Goal: Task Accomplishment & Management: Use online tool/utility

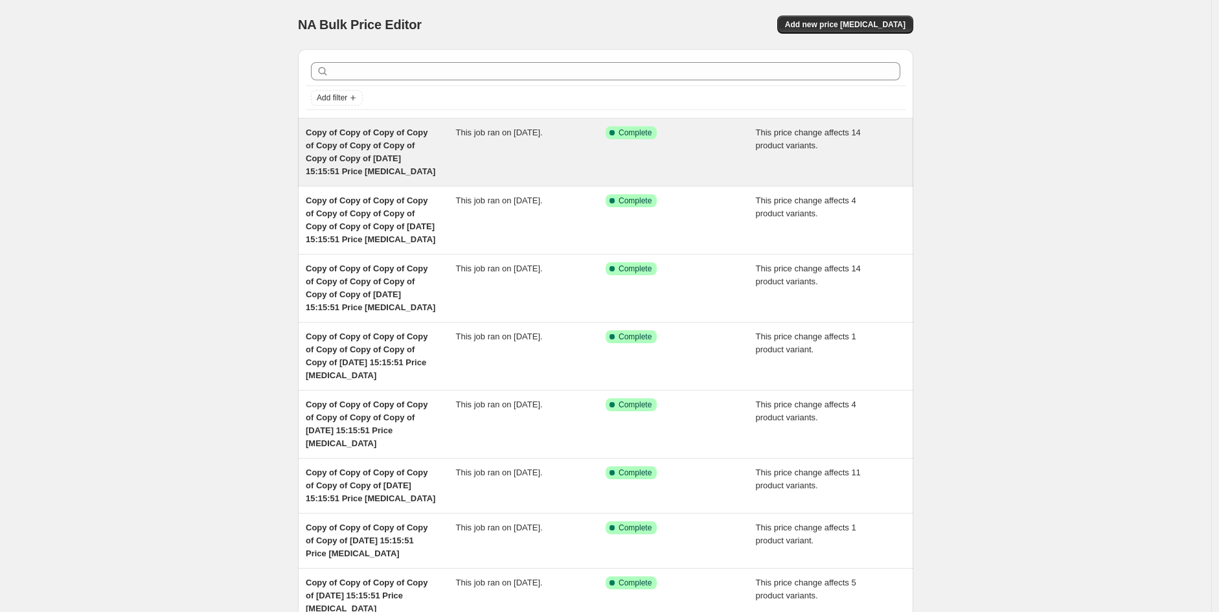
click at [424, 157] on span "Copy of Copy of Copy of Copy of Copy of Copy of Copy of Copy of Copy of [DATE] …" at bounding box center [371, 152] width 130 height 49
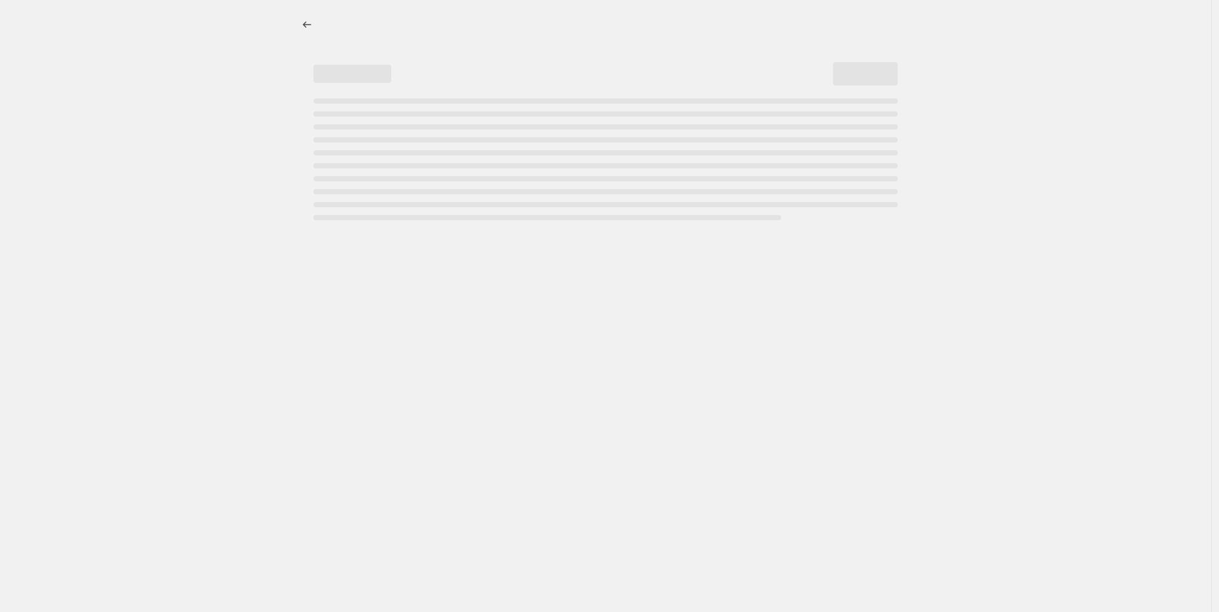
select select "pcap"
select select "no_change"
select select "vendor"
select select "tag"
select select "product_status"
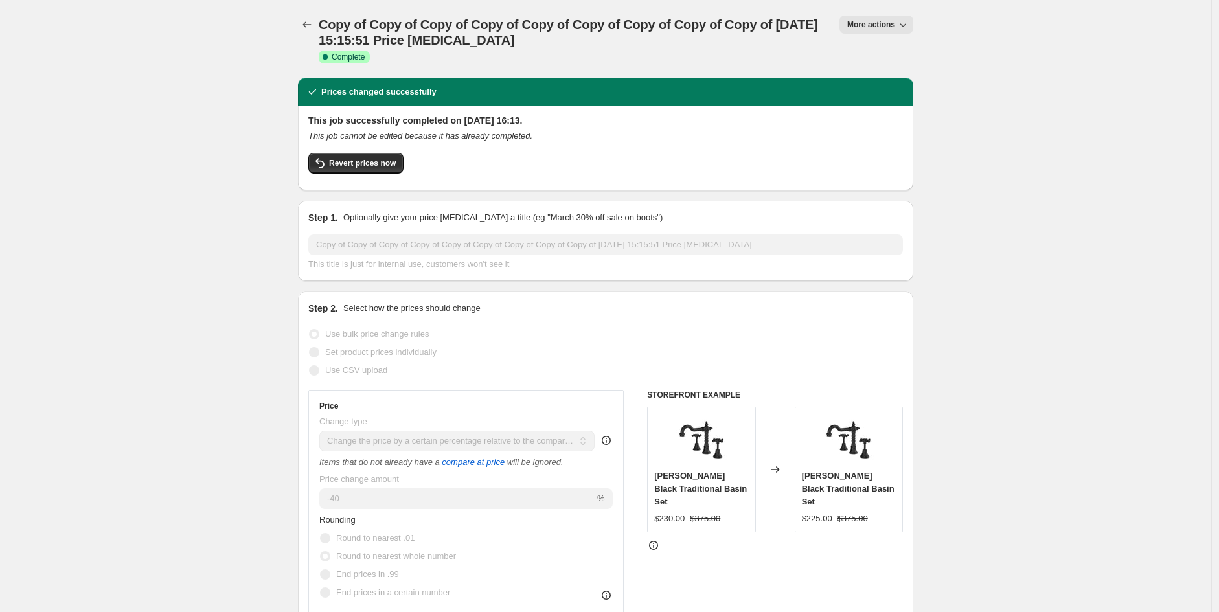
click at [879, 22] on span "More actions" at bounding box center [871, 24] width 48 height 10
click at [909, 75] on span "Copy to new job" at bounding box center [883, 73] width 60 height 10
select select "pcap"
select select "no_change"
select select "vendor"
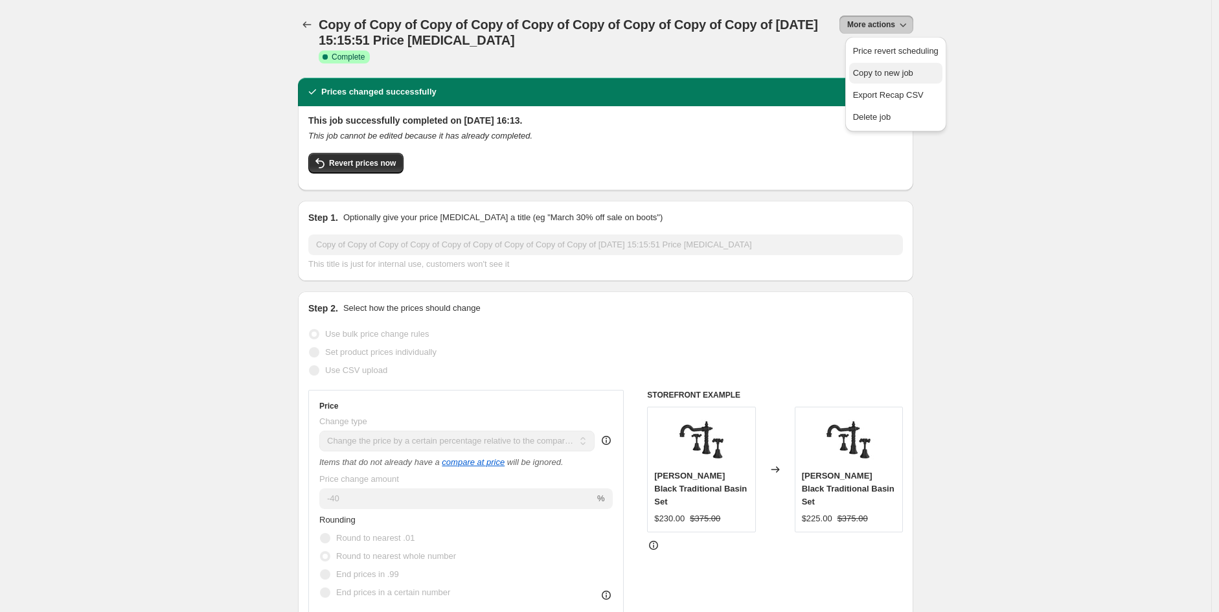
select select "tag"
select select "product_status"
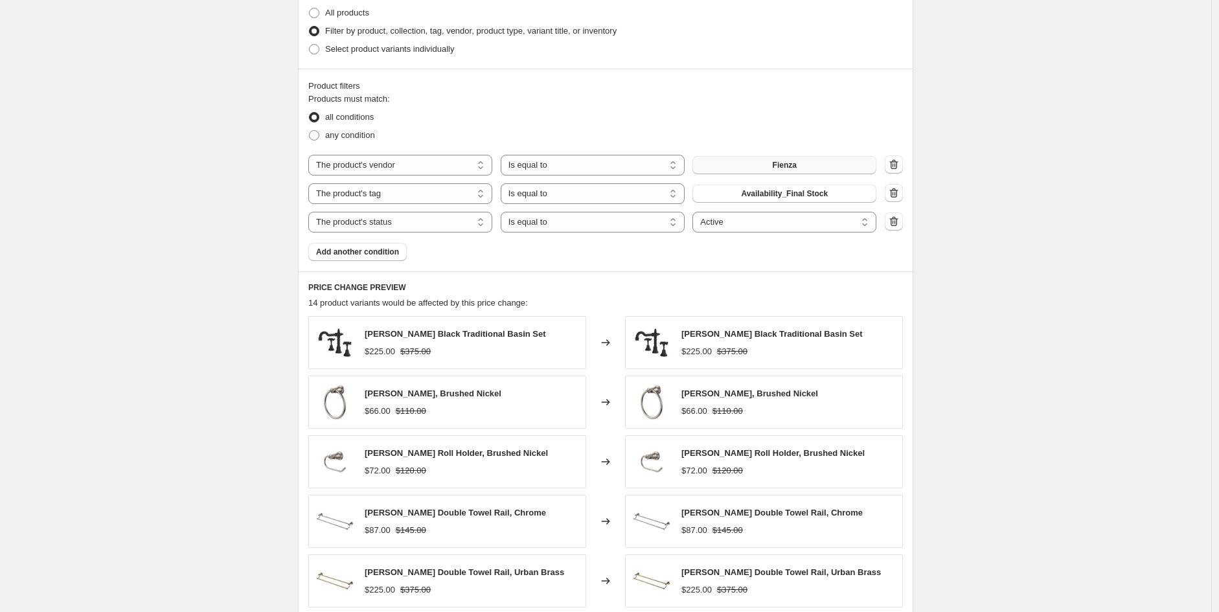
scroll to position [668, 0]
click at [819, 174] on button "Fienza" at bounding box center [784, 164] width 184 height 18
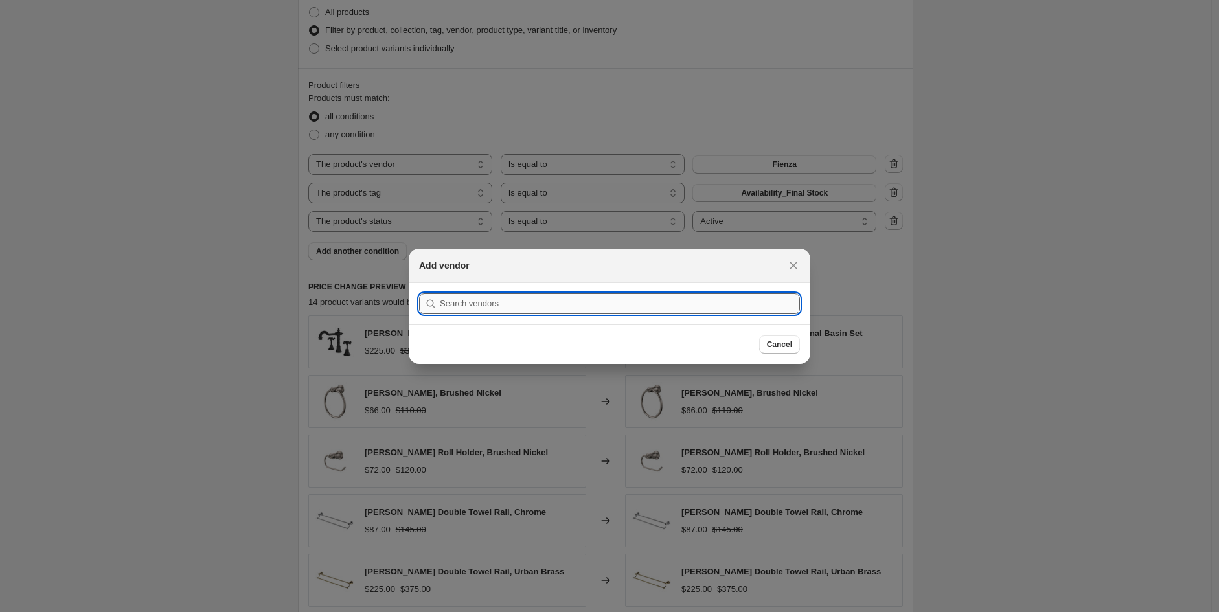
click at [513, 303] on input ":r46:" at bounding box center [620, 303] width 360 height 21
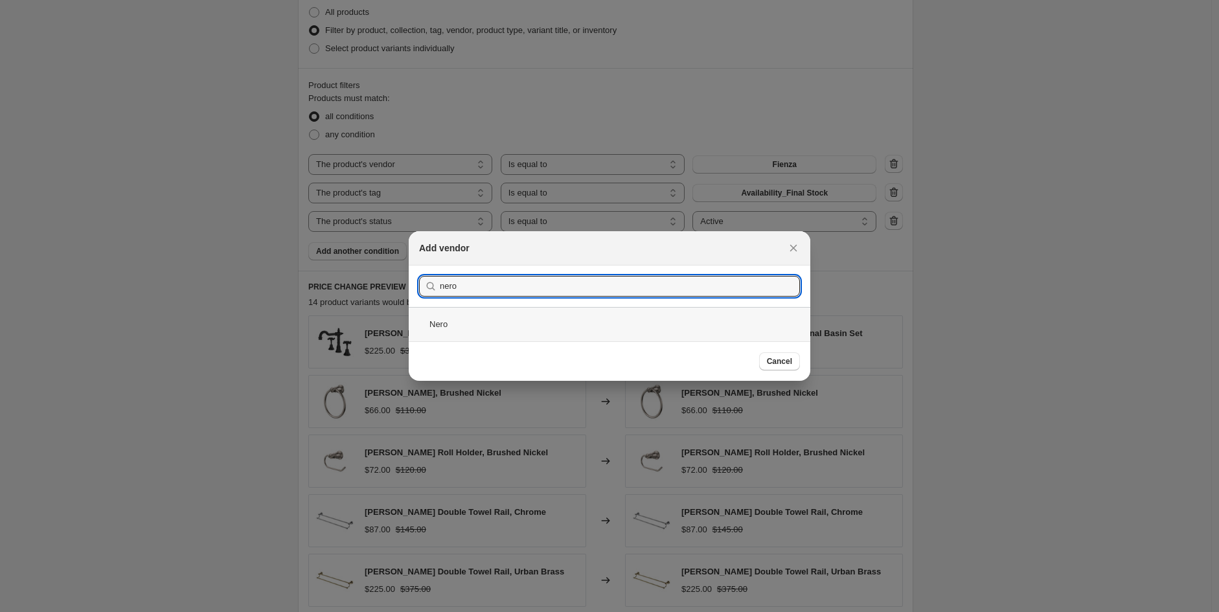
type input "nero"
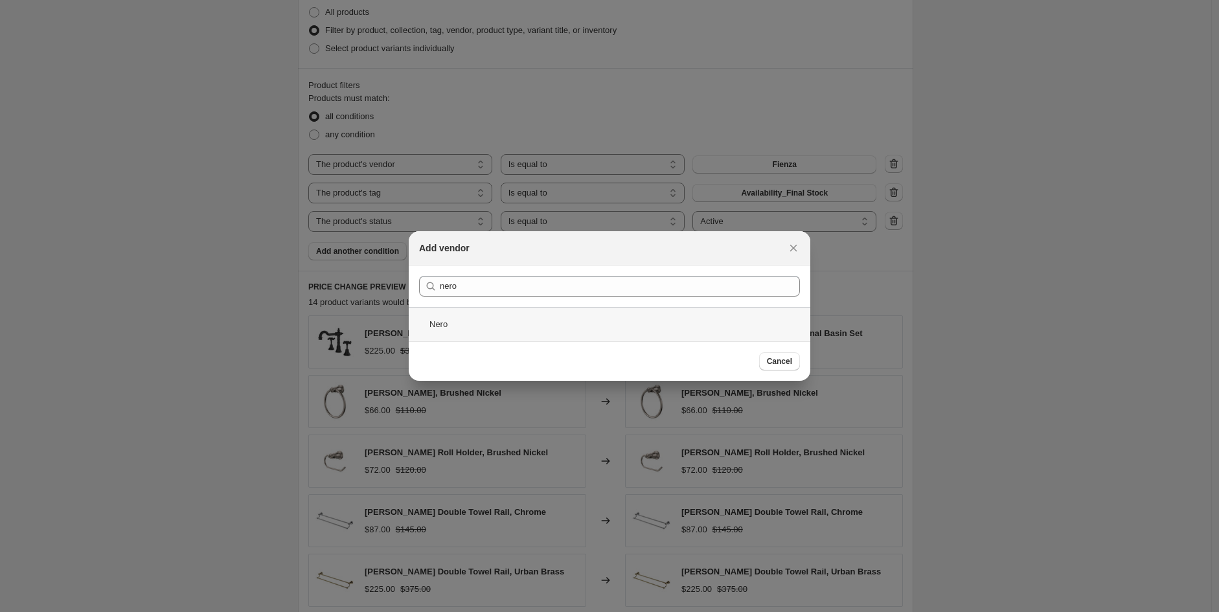
click at [480, 324] on div "Nero" at bounding box center [610, 324] width 402 height 34
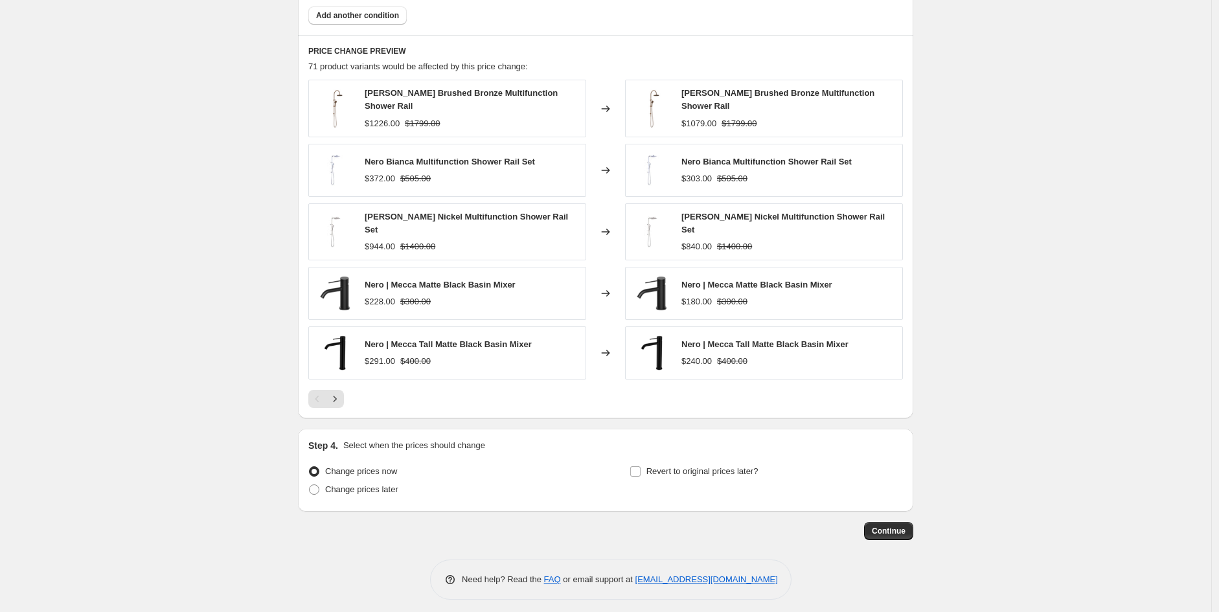
scroll to position [908, 0]
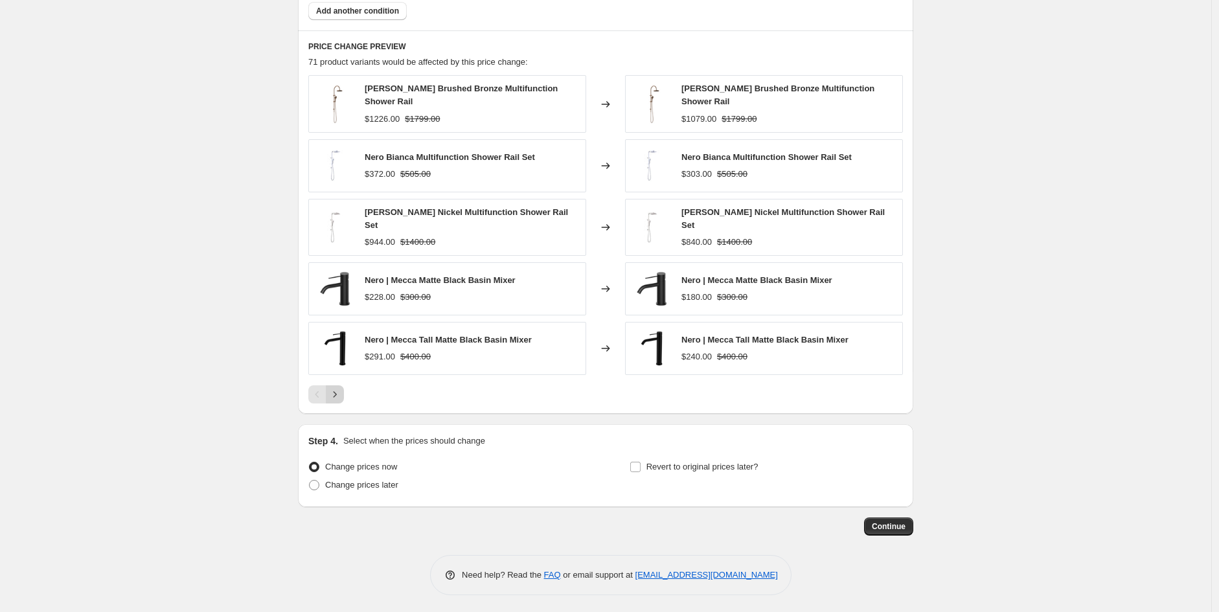
click at [340, 388] on icon "Next" at bounding box center [334, 394] width 13 height 13
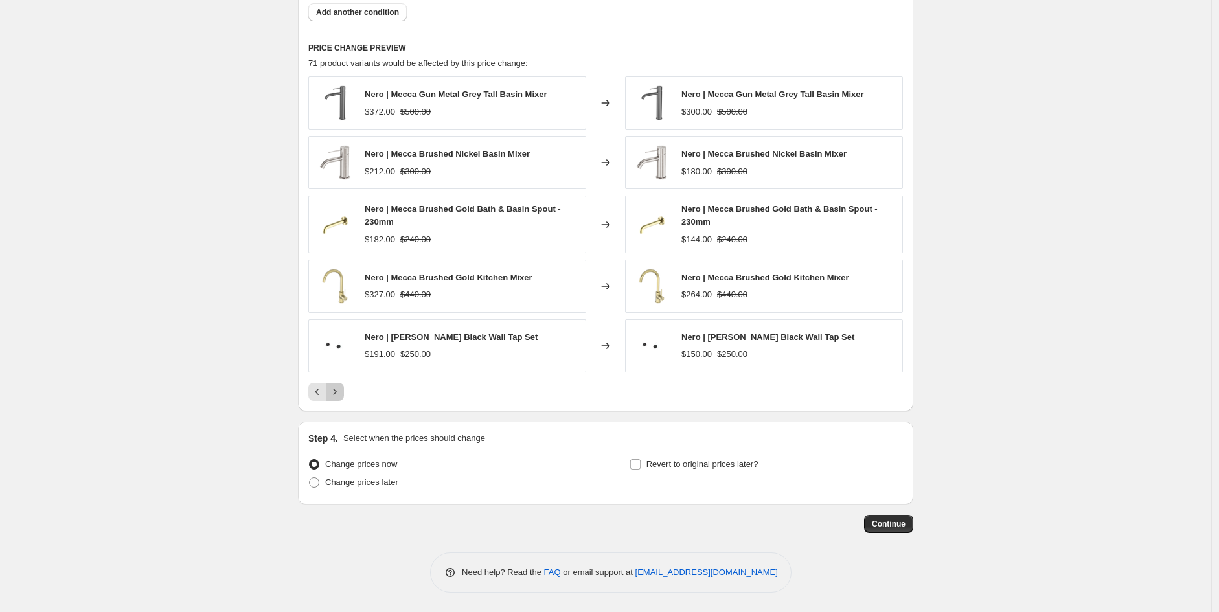
click at [335, 399] on button "Next" at bounding box center [335, 392] width 18 height 18
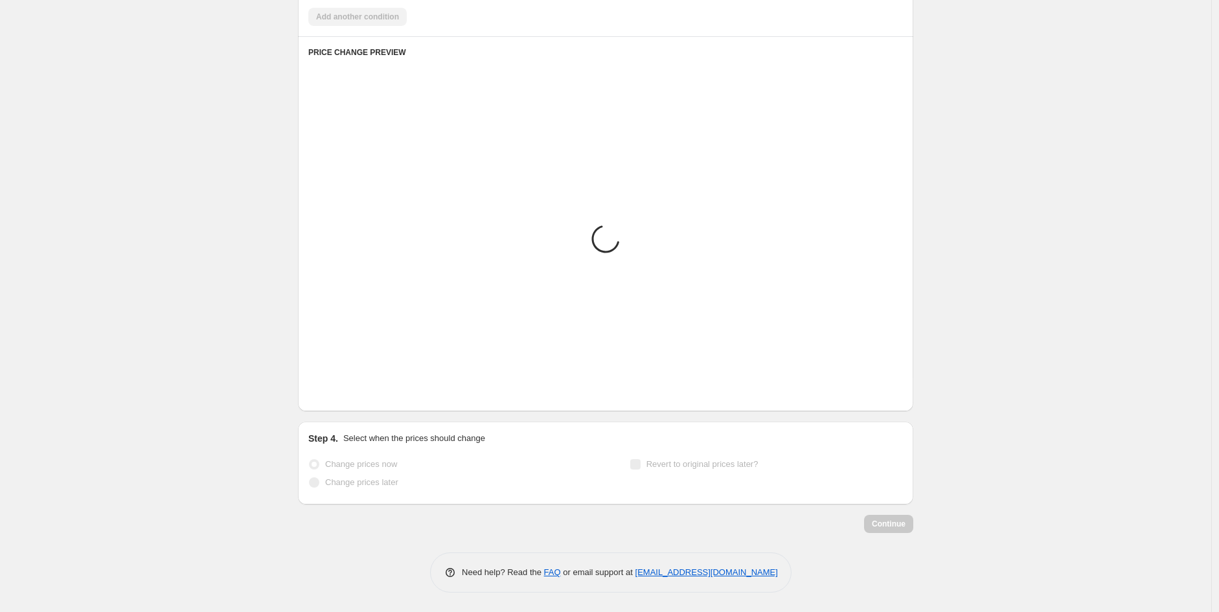
scroll to position [904, 0]
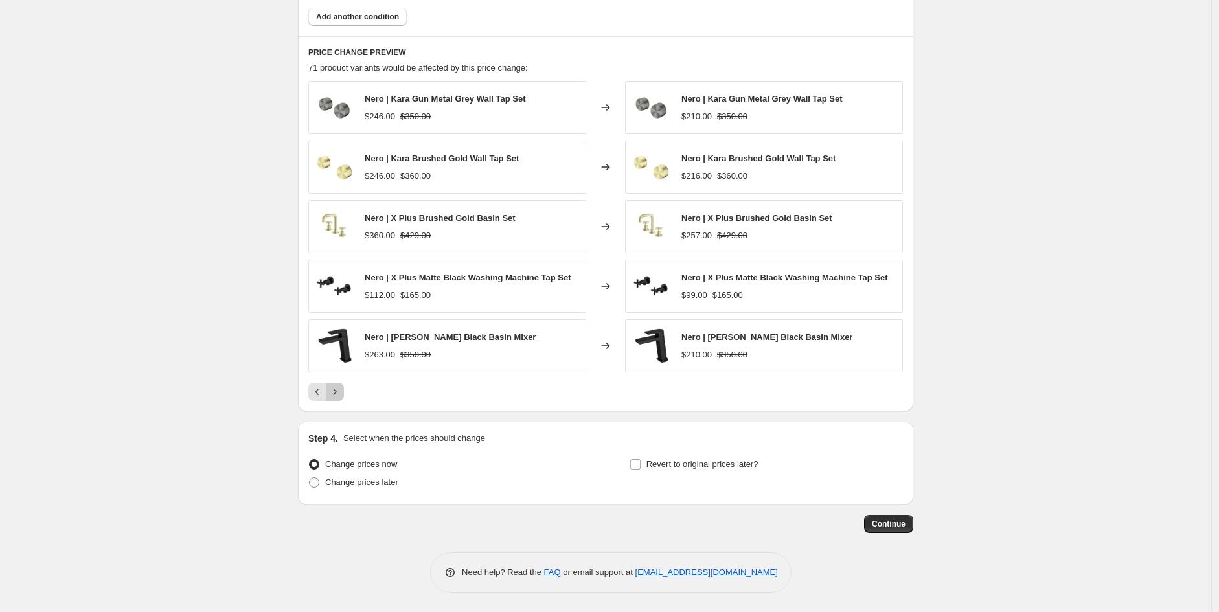
click at [339, 391] on icon "Next" at bounding box center [334, 391] width 13 height 13
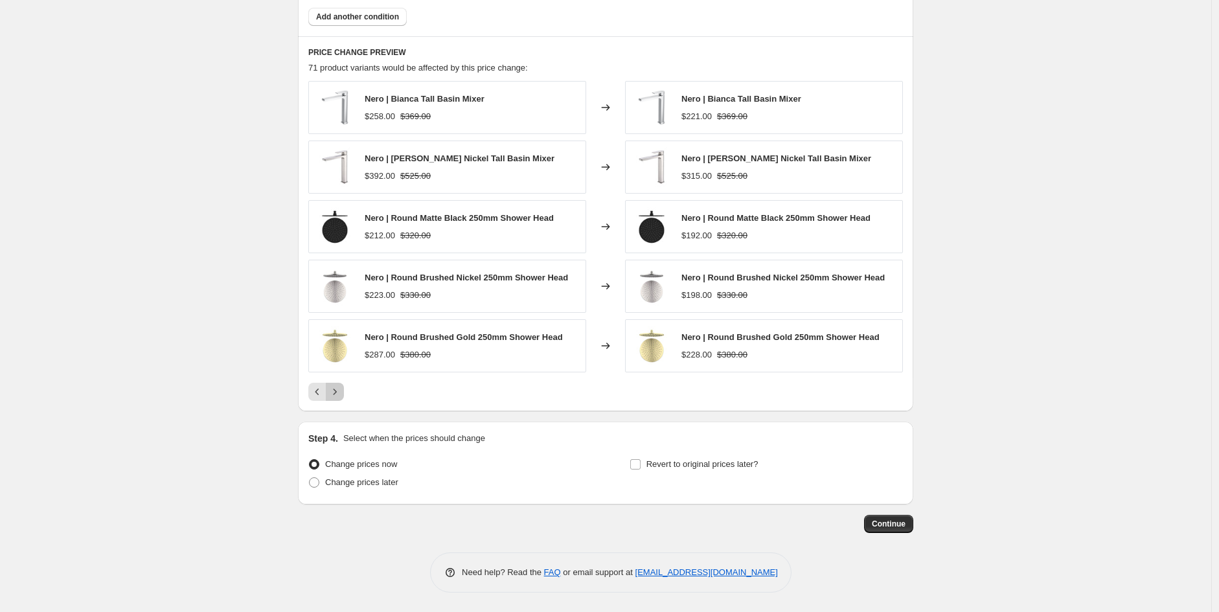
click at [337, 391] on icon "Next" at bounding box center [334, 391] width 13 height 13
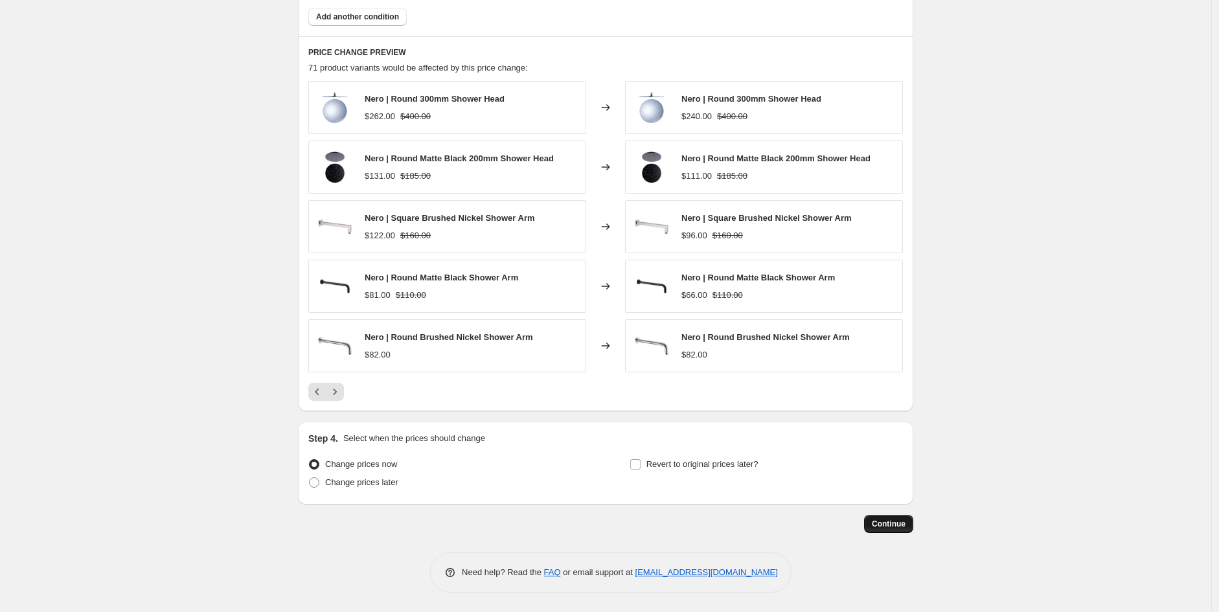
click at [876, 532] on button "Continue" at bounding box center [888, 524] width 49 height 18
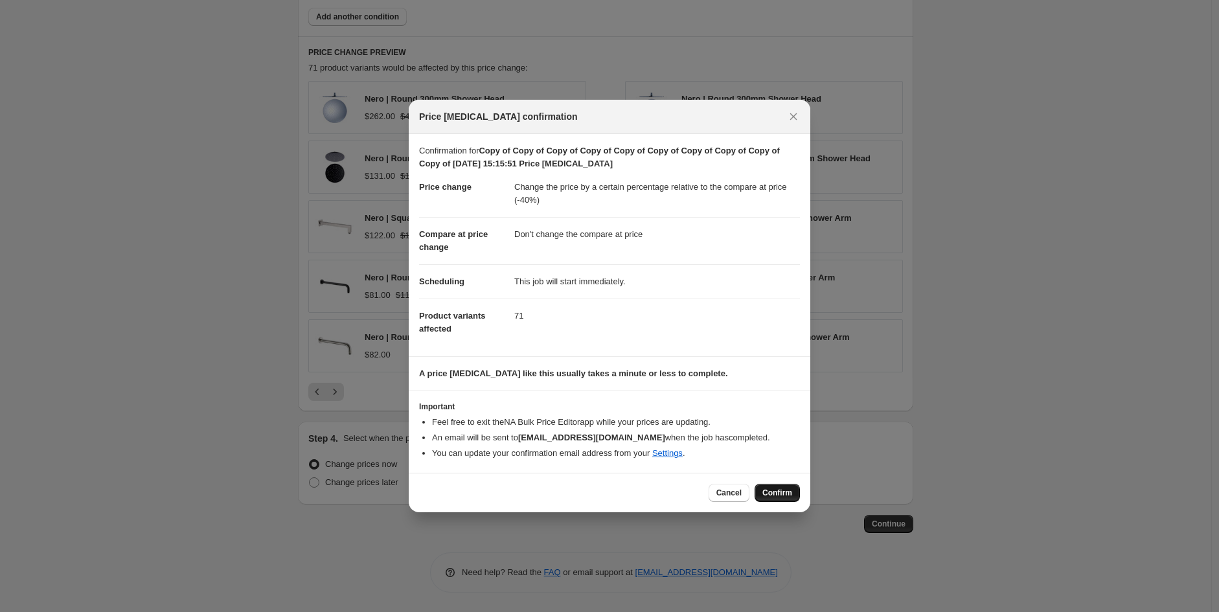
click at [777, 501] on button "Confirm" at bounding box center [777, 493] width 45 height 18
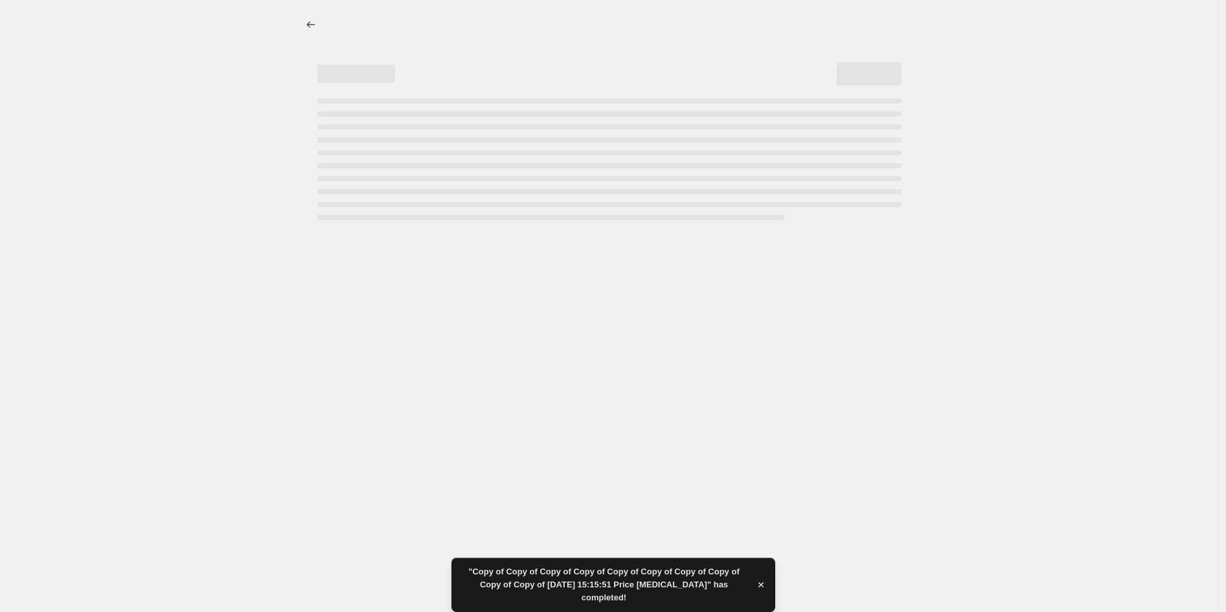
select select "pcap"
select select "no_change"
select select "vendor"
select select "tag"
select select "product_status"
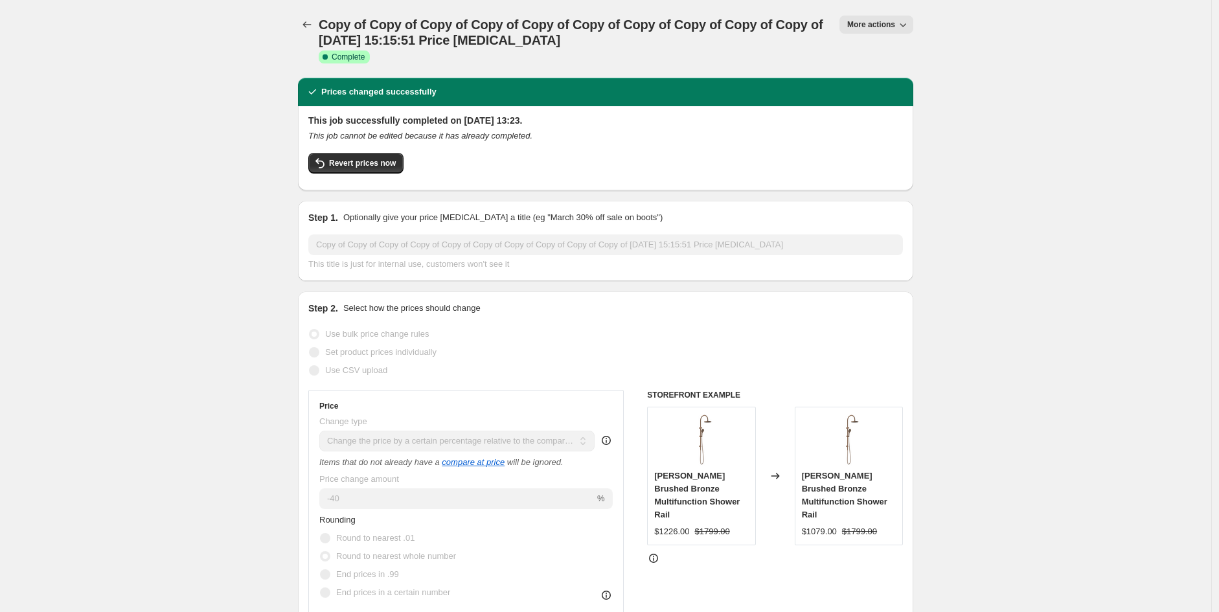
click at [866, 29] on span "More actions" at bounding box center [871, 24] width 48 height 10
click at [895, 74] on span "Copy to new job" at bounding box center [883, 73] width 60 height 10
select select "pcap"
select select "no_change"
select select "vendor"
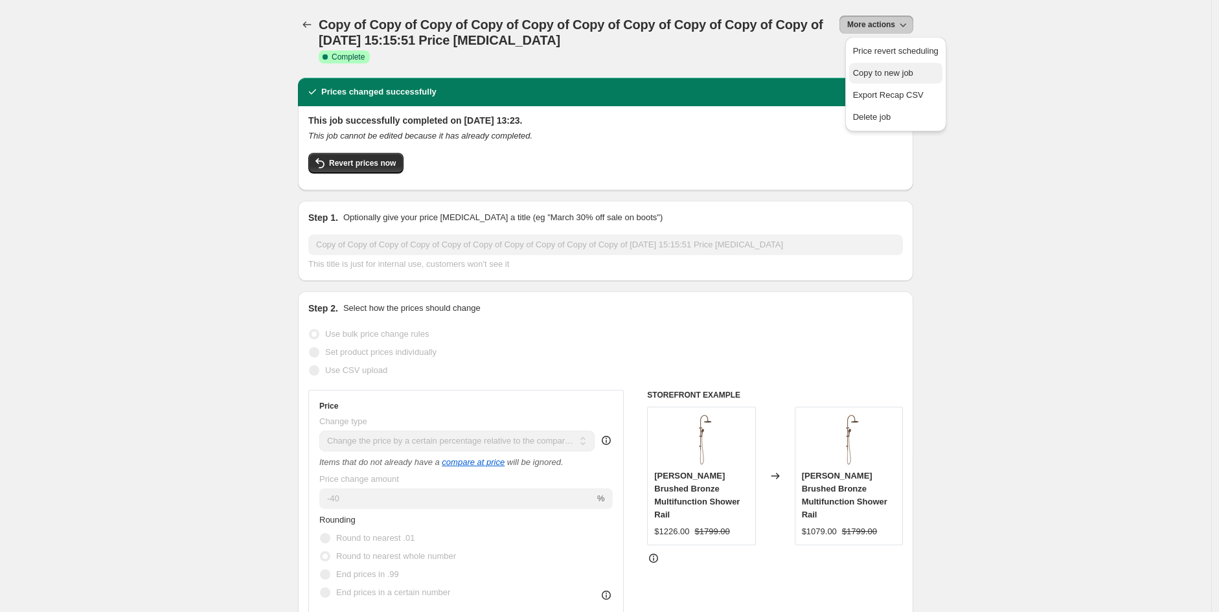
select select "tag"
select select "product_status"
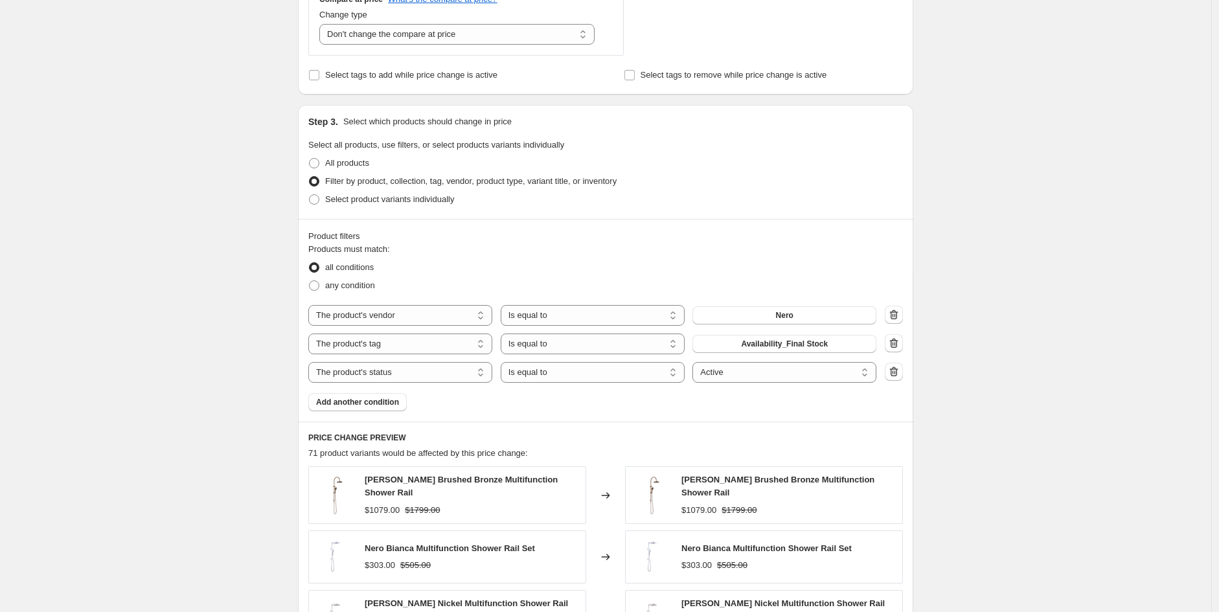
click at [808, 306] on div "The product The product's collection The product's tag The product's vendor The…" at bounding box center [592, 315] width 568 height 21
click at [806, 313] on button "Nero" at bounding box center [784, 314] width 184 height 18
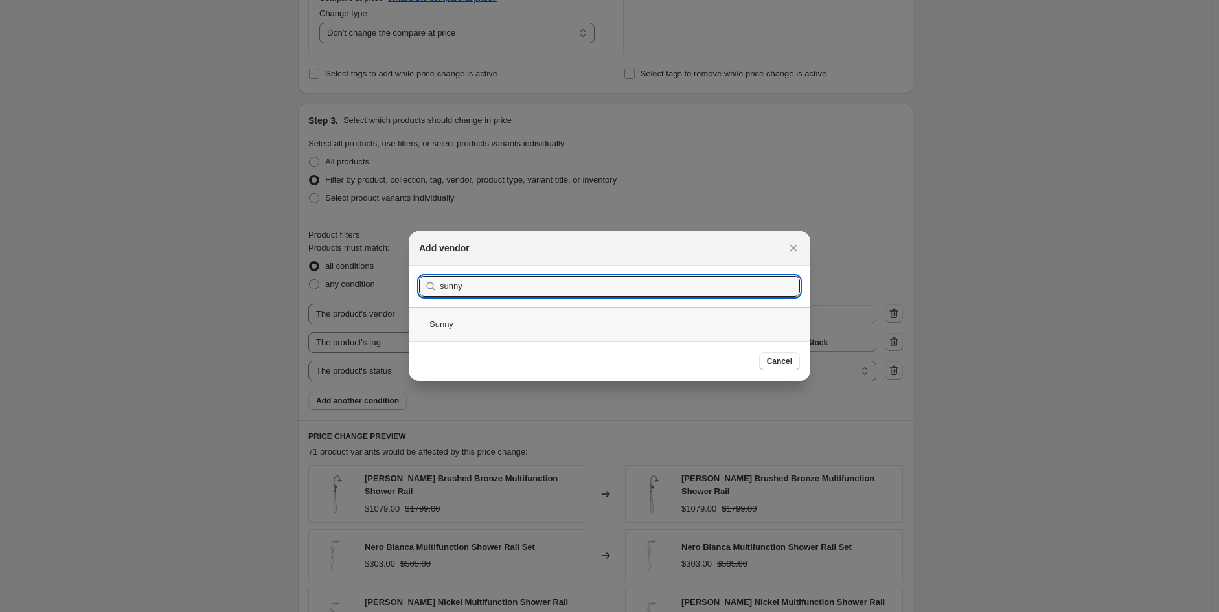
type input "sunny"
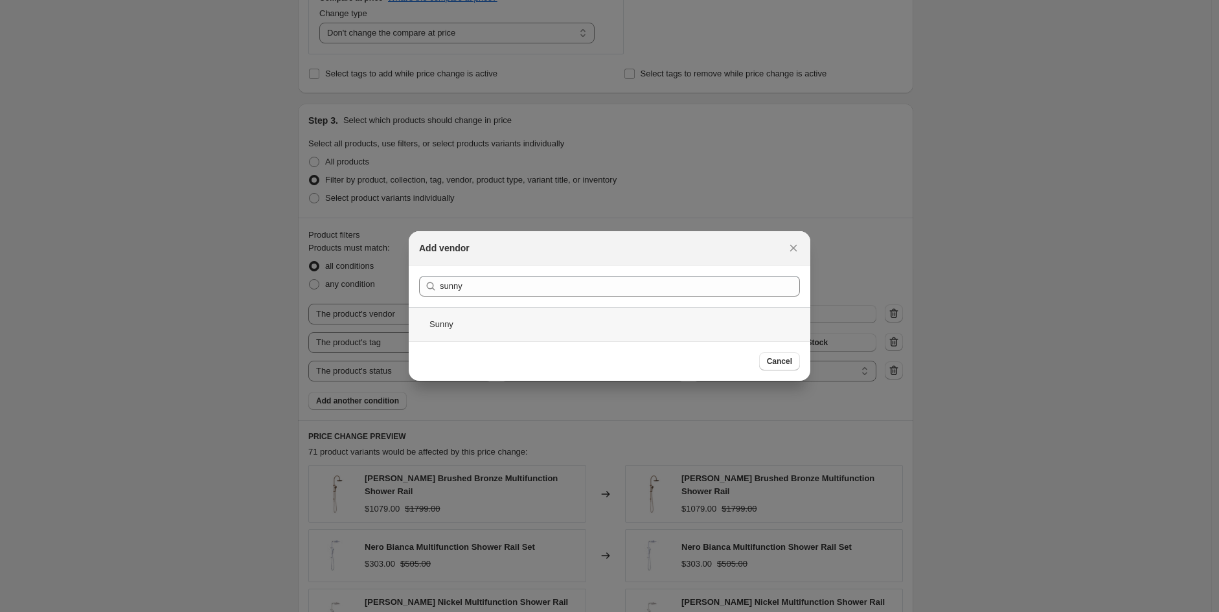
click at [475, 334] on div "Sunny" at bounding box center [610, 324] width 402 height 34
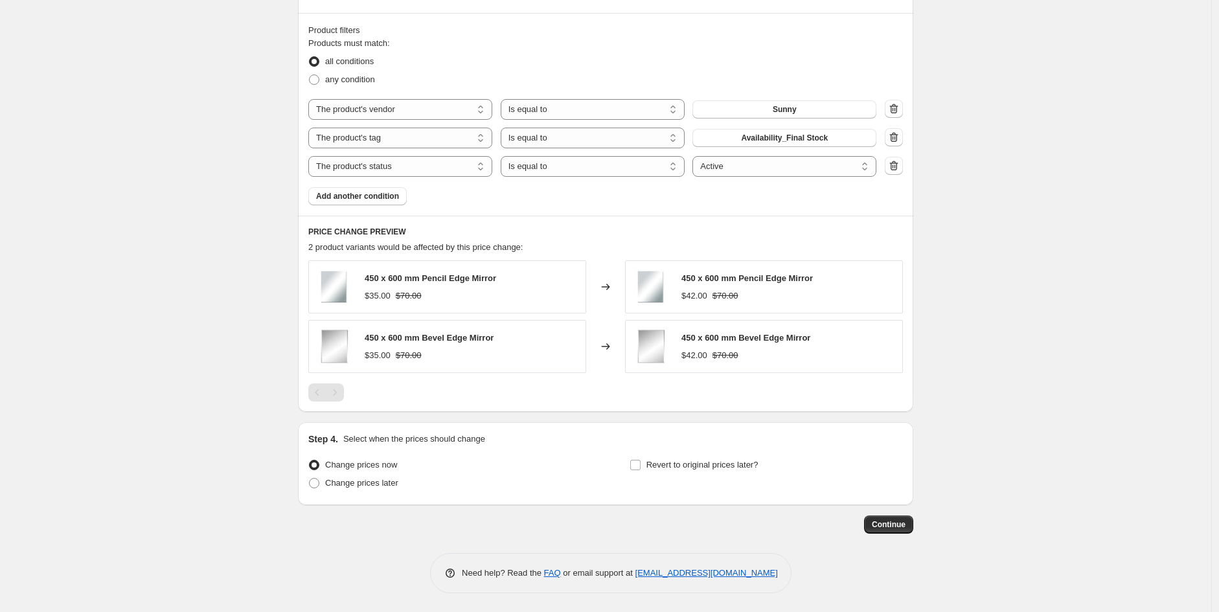
scroll to position [724, 0]
click at [904, 518] on button "Continue" at bounding box center [888, 524] width 49 height 18
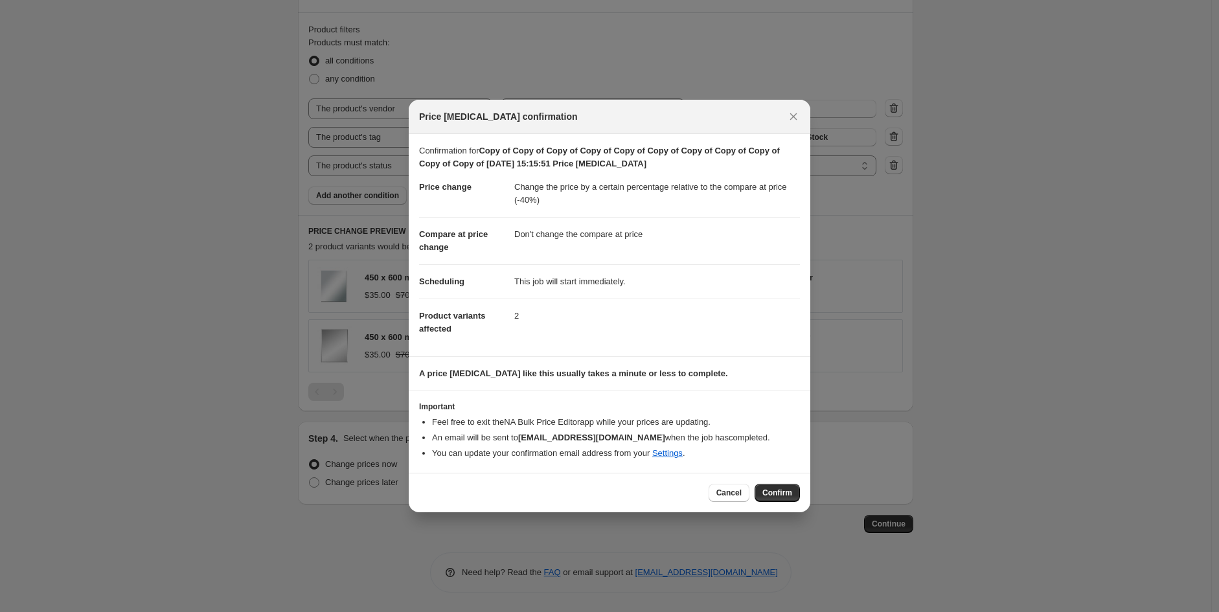
click at [774, 494] on span "Confirm" at bounding box center [777, 493] width 30 height 10
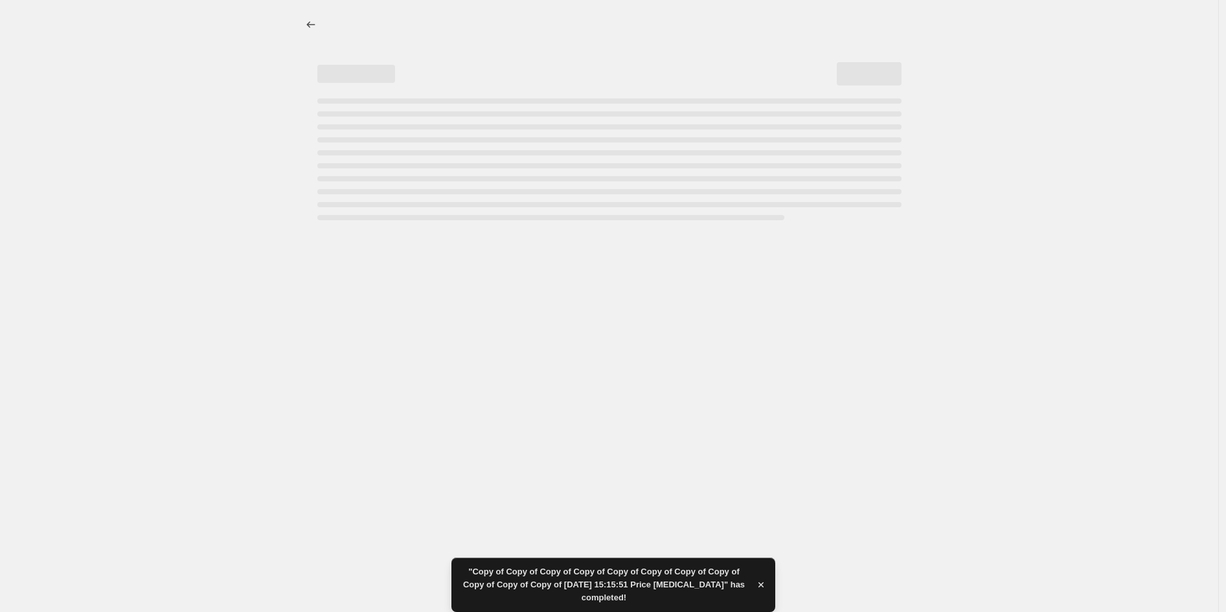
select select "pcap"
select select "no_change"
select select "vendor"
select select "tag"
select select "product_status"
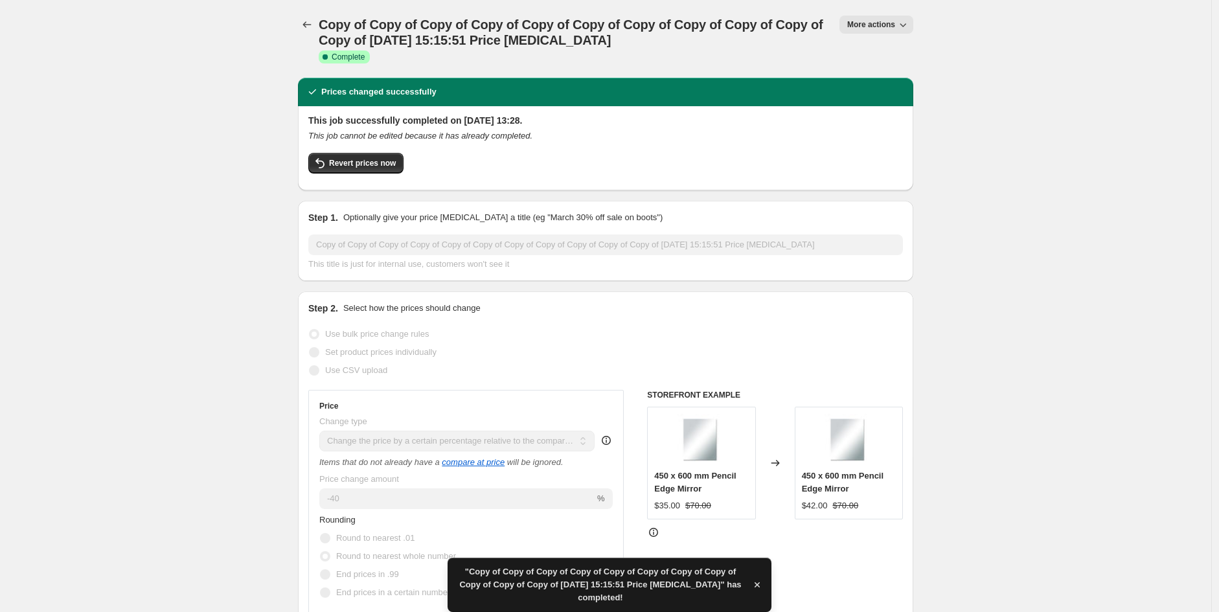
click at [889, 28] on span "More actions" at bounding box center [871, 24] width 48 height 10
click at [907, 73] on span "Copy to new job" at bounding box center [883, 73] width 60 height 10
select select "pcap"
select select "no_change"
select select "vendor"
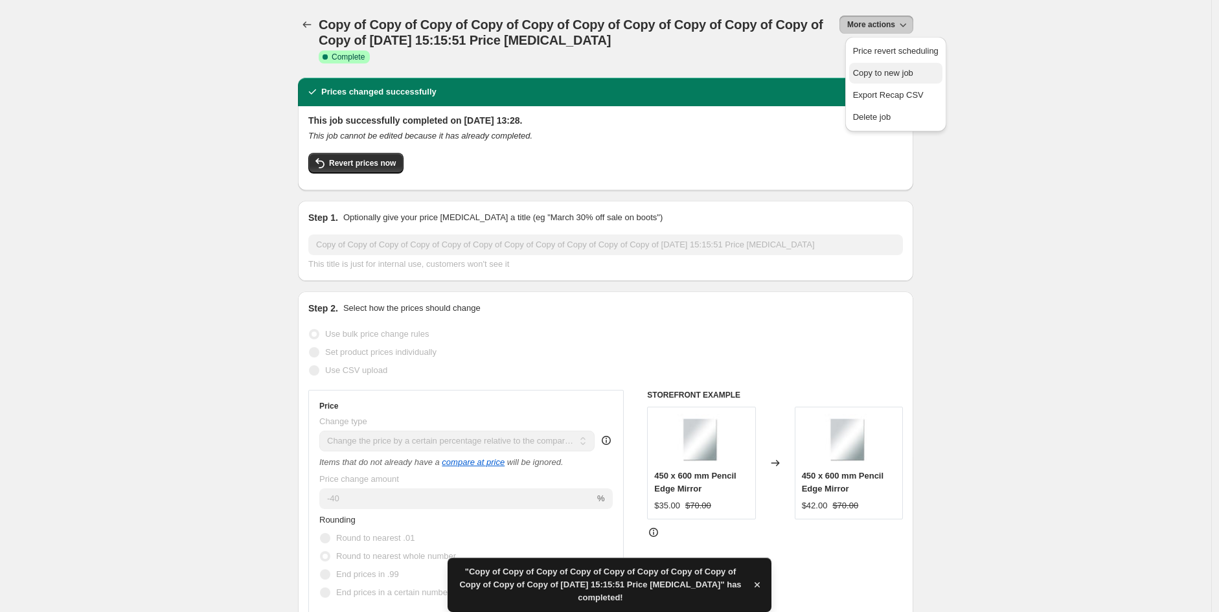
select select "tag"
select select "product_status"
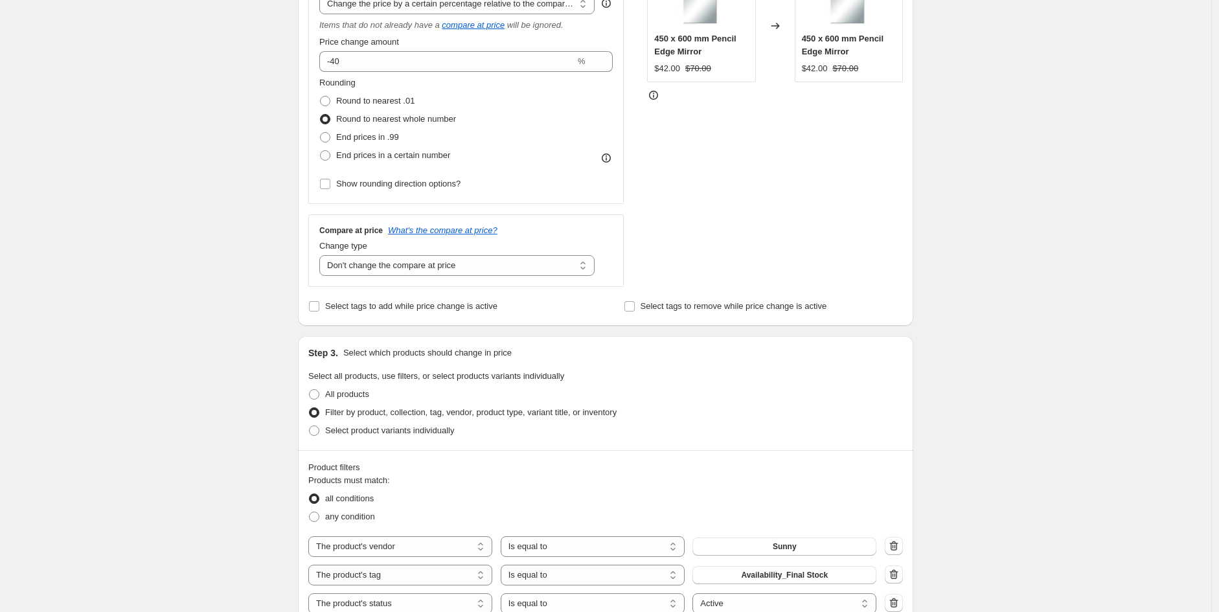
scroll to position [286, 0]
click at [826, 540] on button "Sunny" at bounding box center [784, 546] width 184 height 18
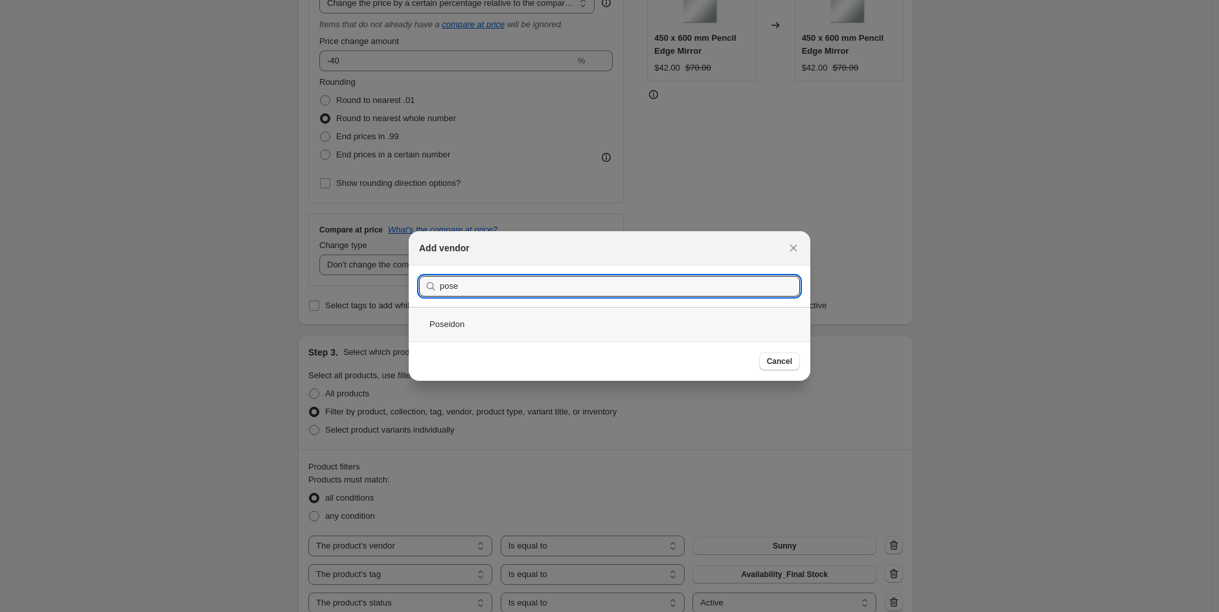
type input "pose"
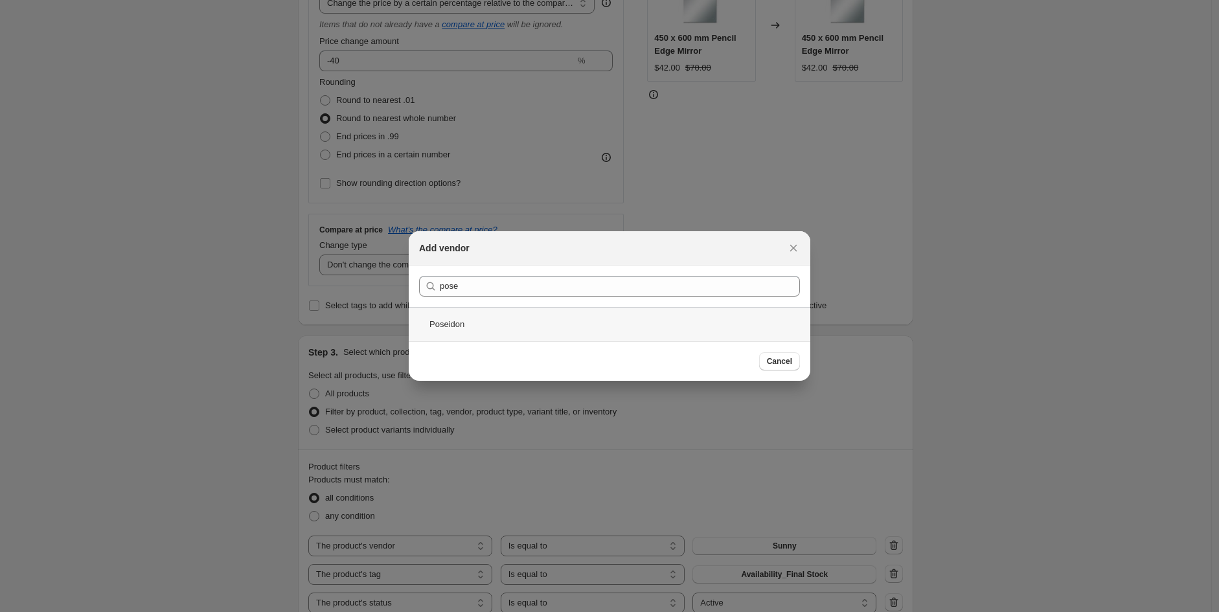
click at [490, 326] on div "Poseidon" at bounding box center [610, 324] width 402 height 34
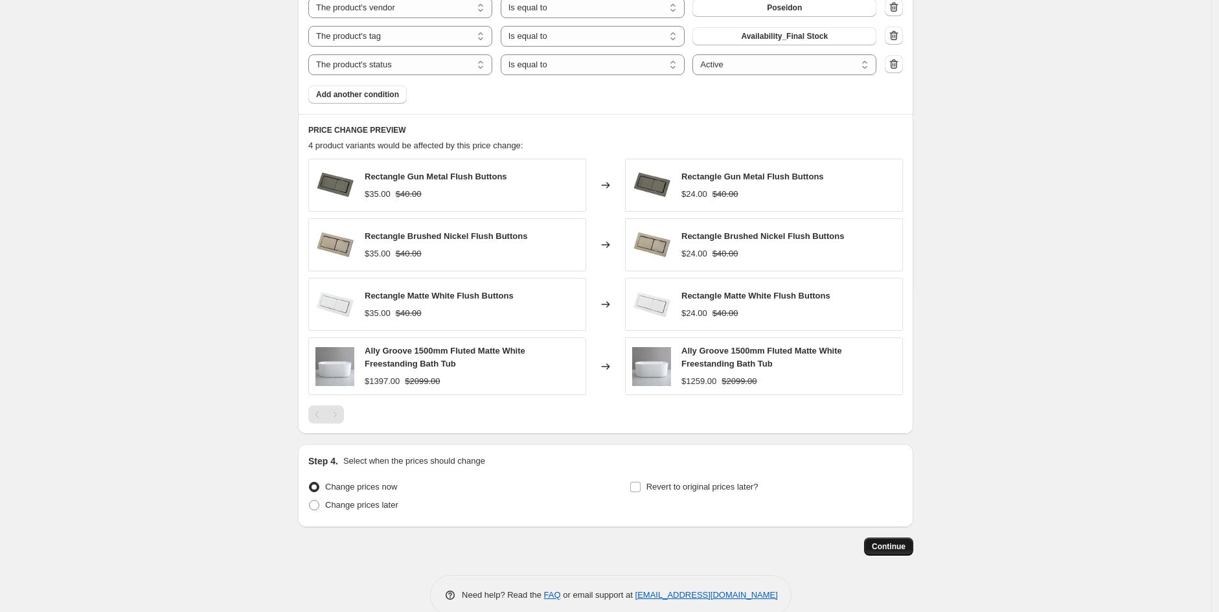
scroll to position [825, 0]
click at [900, 541] on button "Continue" at bounding box center [888, 546] width 49 height 18
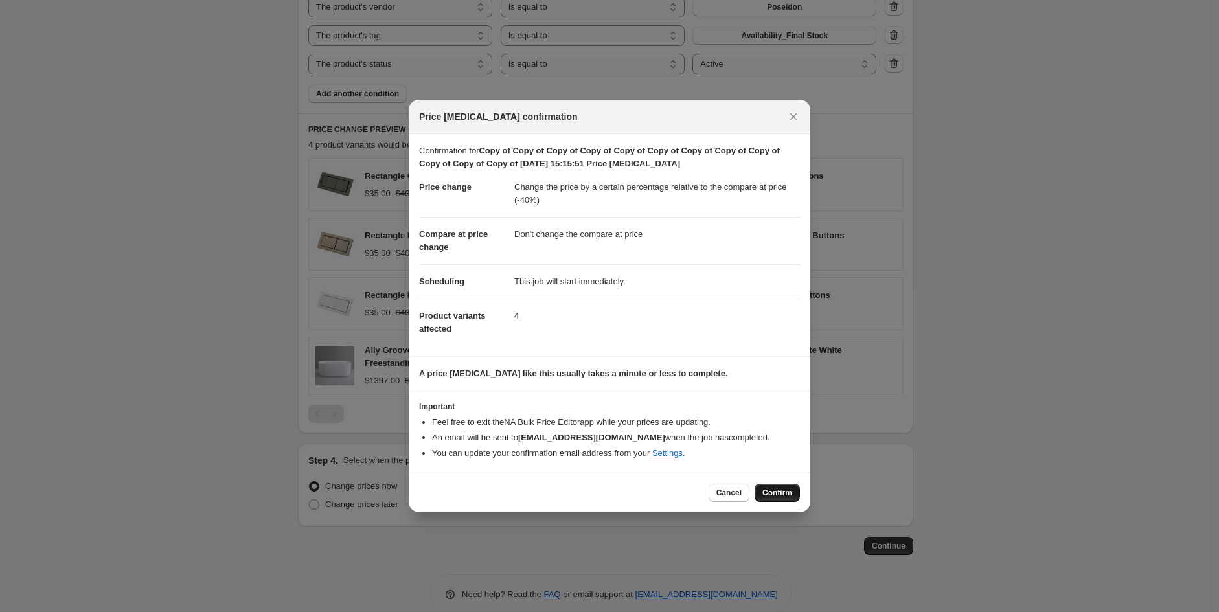
click at [776, 492] on span "Confirm" at bounding box center [777, 493] width 30 height 10
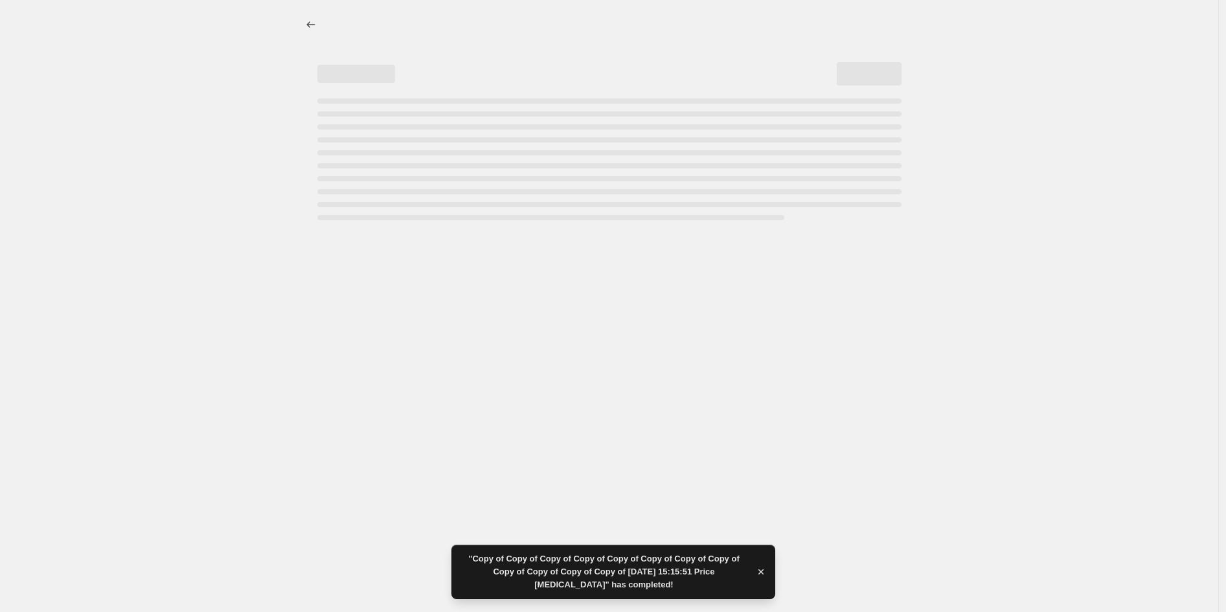
select select "pcap"
select select "no_change"
select select "vendor"
select select "tag"
select select "product_status"
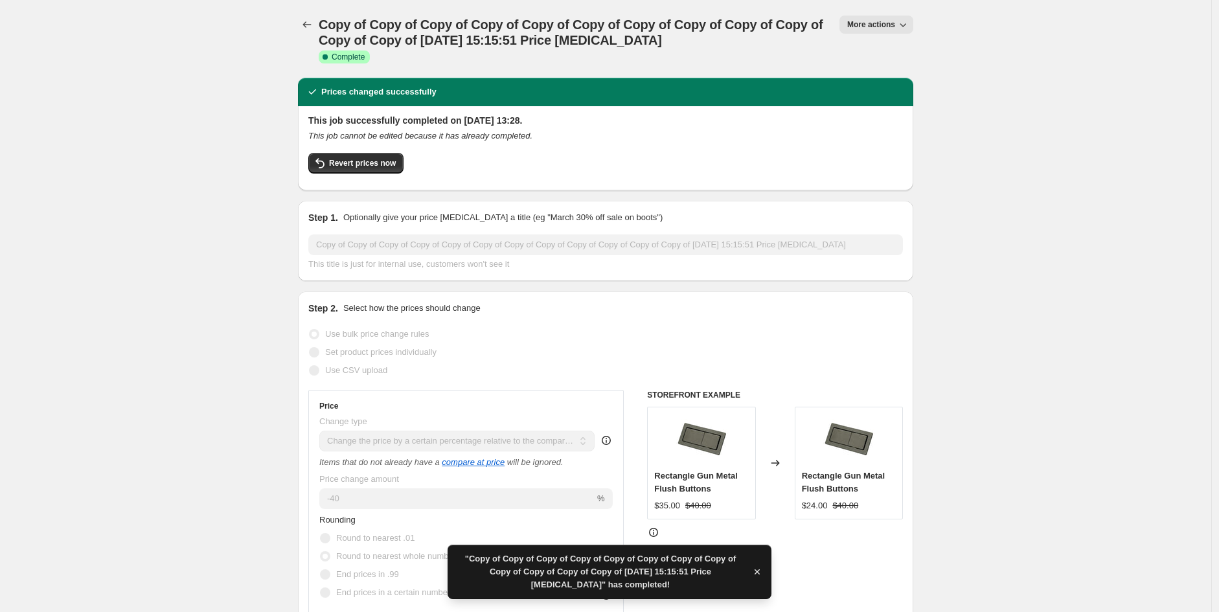
click at [891, 28] on span "More actions" at bounding box center [871, 24] width 48 height 10
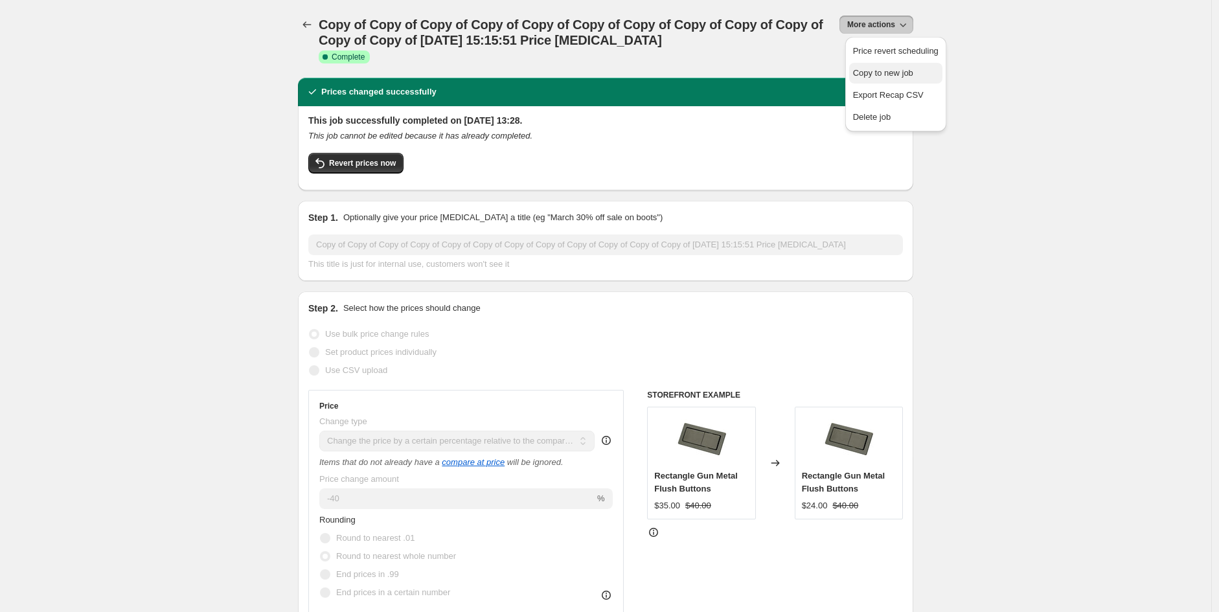
drag, startPoint x: 882, startPoint y: 57, endPoint x: 894, endPoint y: 78, distance: 25.0
click at [894, 78] on ul "Price revert scheduling Copy to new job Export Recap CSV Delete job" at bounding box center [895, 84] width 93 height 87
click at [894, 78] on span "Copy to new job" at bounding box center [883, 73] width 60 height 10
select select "pcap"
select select "no_change"
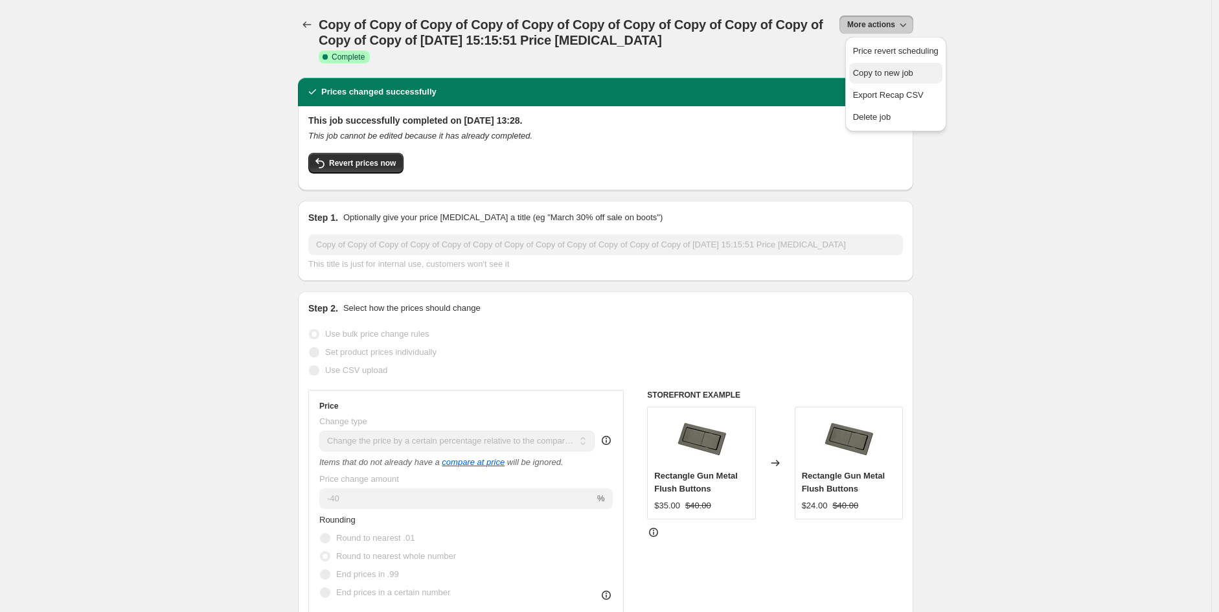
select select "vendor"
select select "tag"
select select "product_status"
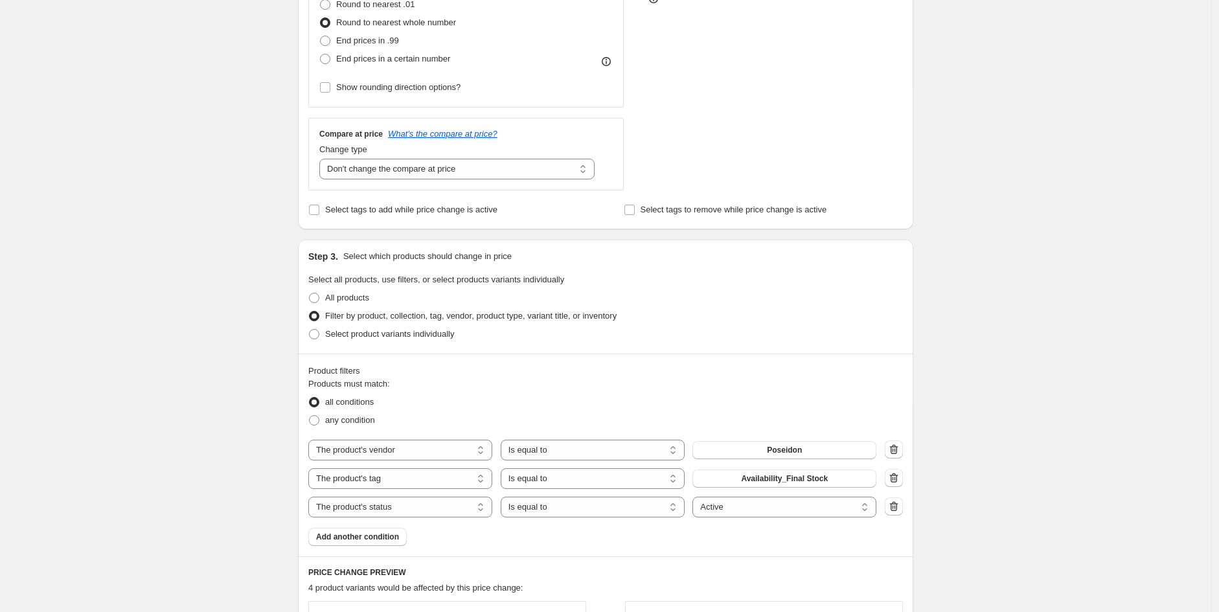
scroll to position [383, 0]
click at [795, 442] on button "Poseidon" at bounding box center [784, 449] width 184 height 18
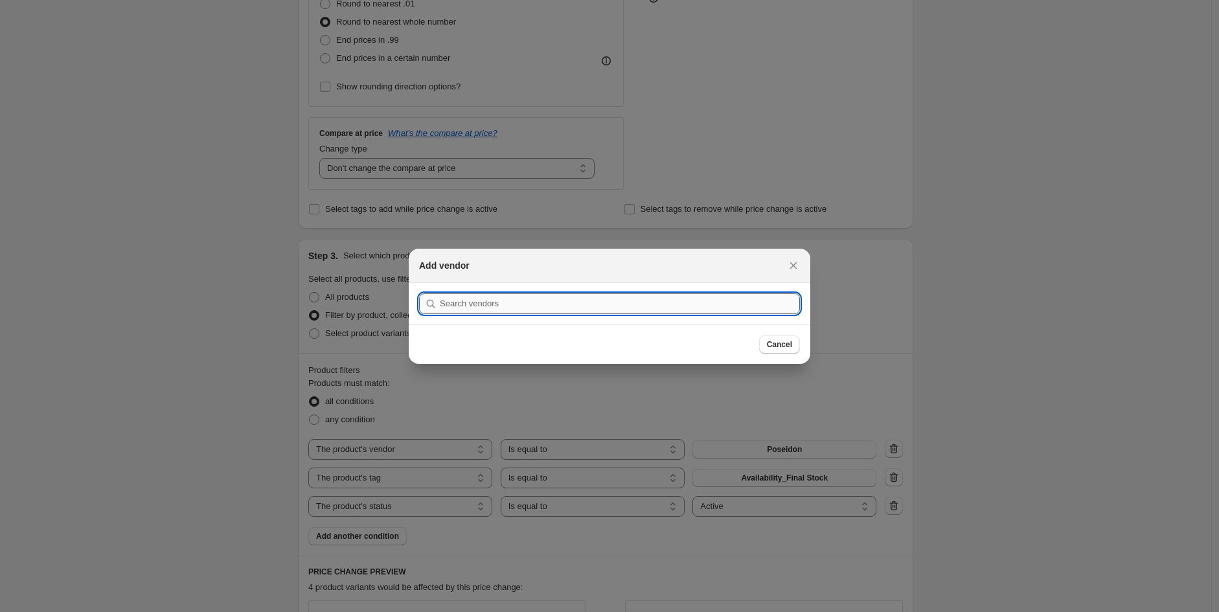
click at [520, 301] on input ":rf7:" at bounding box center [620, 303] width 360 height 21
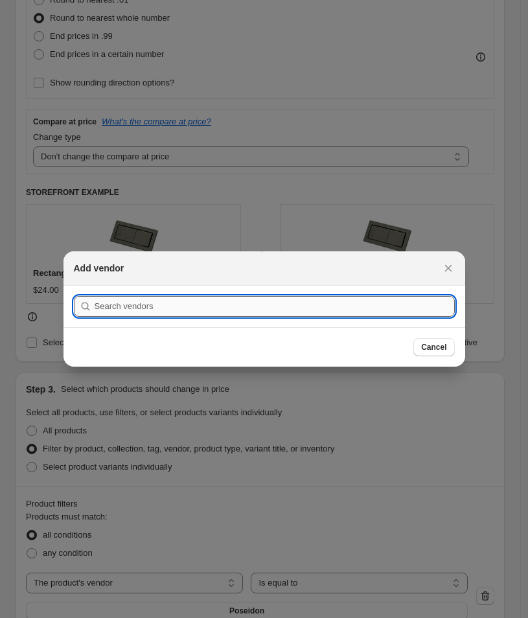
click at [175, 307] on input ":rf7:" at bounding box center [275, 306] width 360 height 21
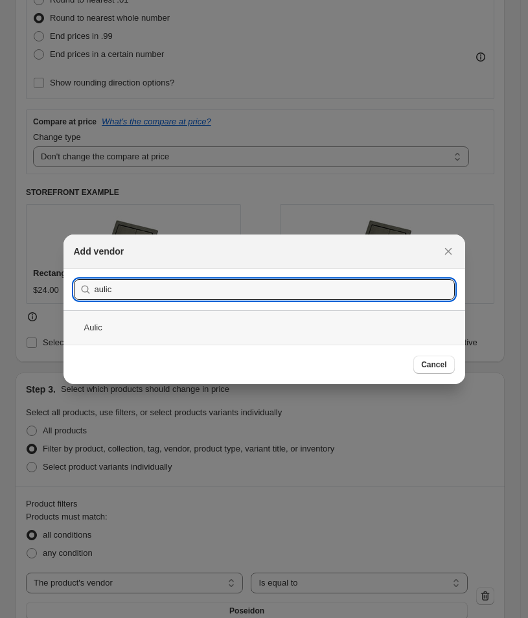
type input "aulic"
click at [175, 326] on div "Aulic" at bounding box center [264, 327] width 402 height 34
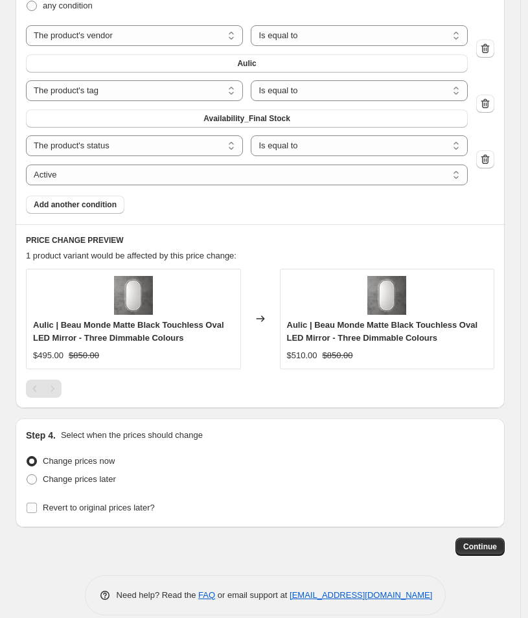
scroll to position [946, 0]
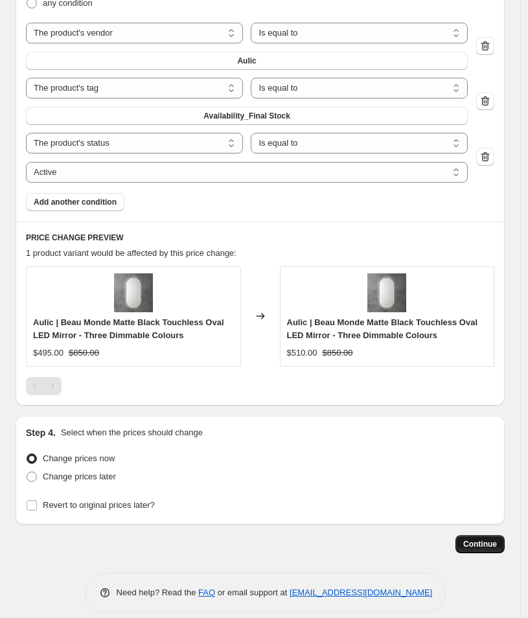
click at [472, 548] on span "Continue" at bounding box center [480, 544] width 34 height 10
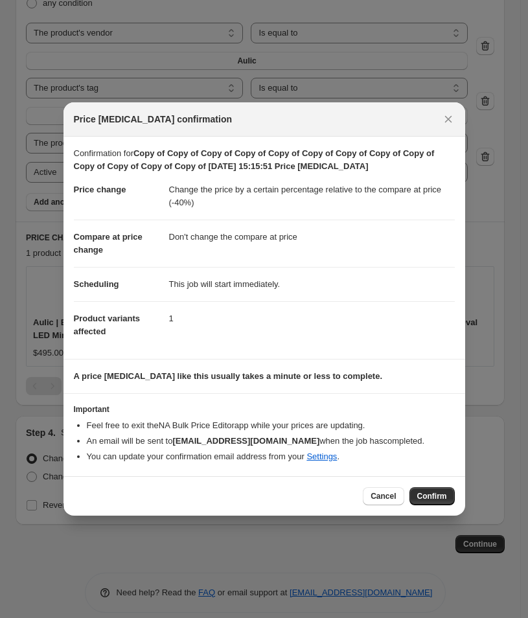
click at [438, 501] on span "Confirm" at bounding box center [432, 496] width 30 height 10
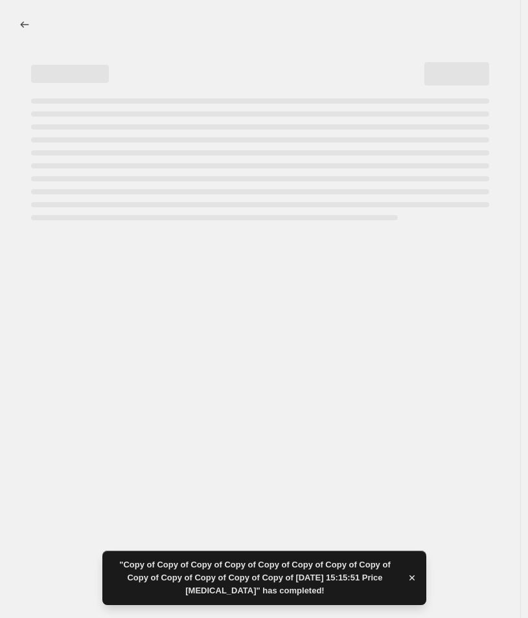
select select "pcap"
select select "no_change"
select select "vendor"
select select "tag"
select select "product_status"
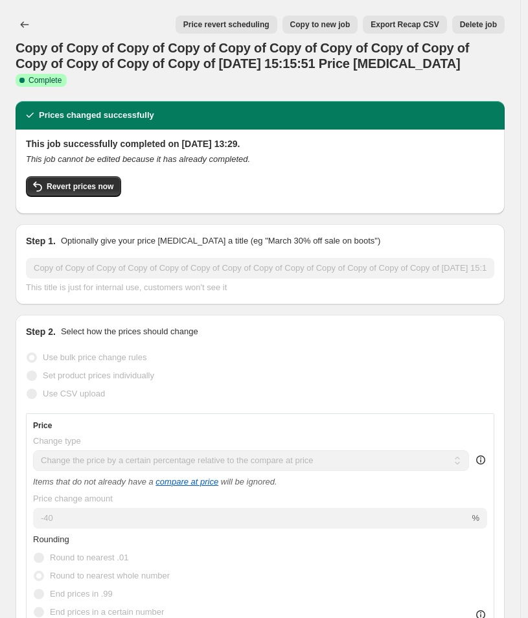
click at [326, 22] on span "Copy to new job" at bounding box center [320, 24] width 60 height 10
select select "pcap"
select select "no_change"
select select "vendor"
select select "tag"
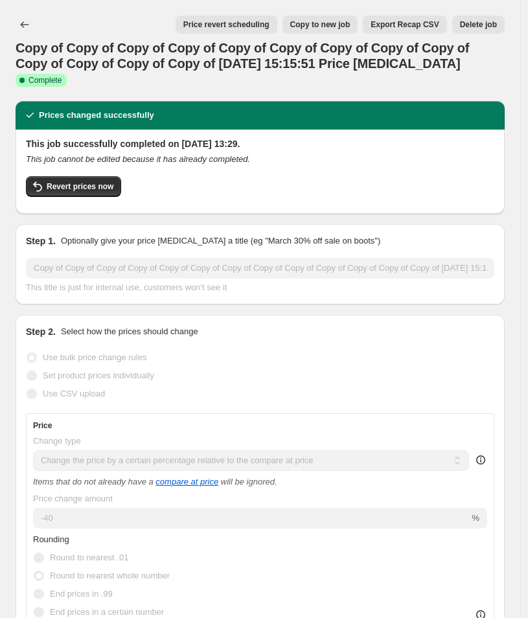
select select "product_status"
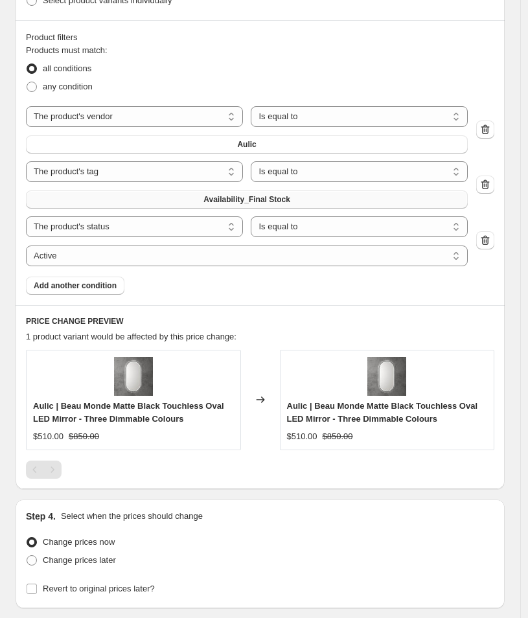
scroll to position [863, 0]
click at [227, 146] on button "Aulic" at bounding box center [247, 144] width 442 height 18
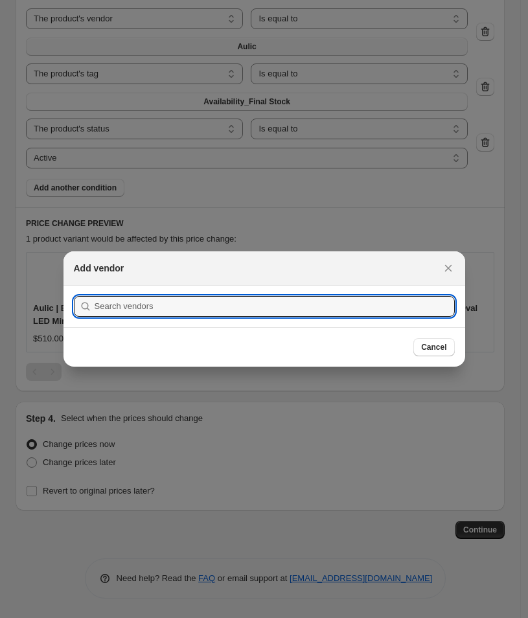
scroll to position [0, 0]
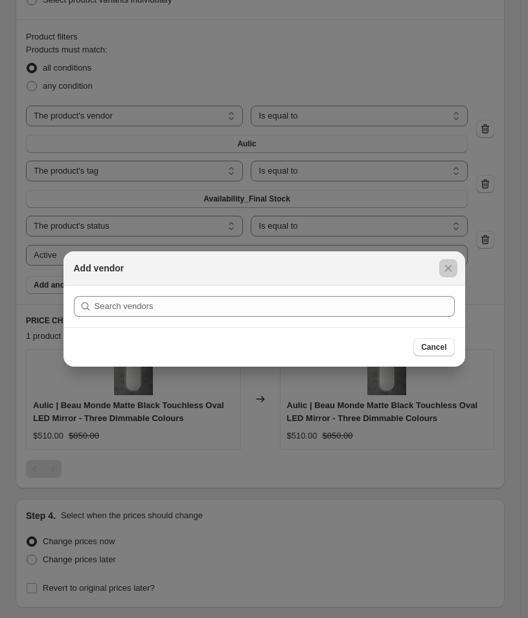
click at [302, 124] on div at bounding box center [264, 309] width 528 height 618
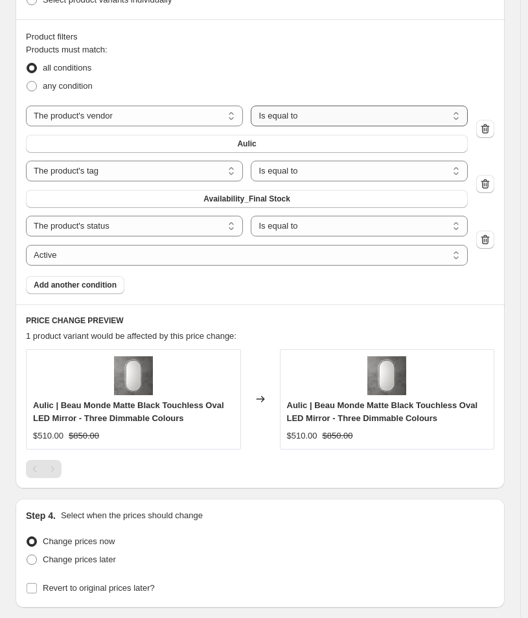
click at [302, 119] on select "Is equal to Is not equal to" at bounding box center [359, 116] width 217 height 21
select select "not_equal"
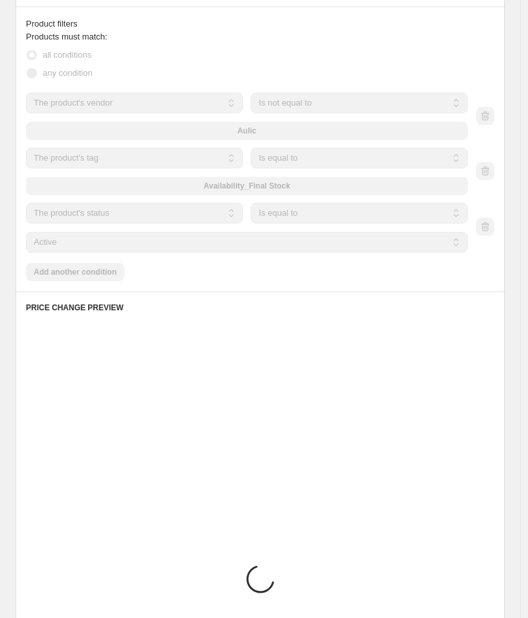
scroll to position [850, 0]
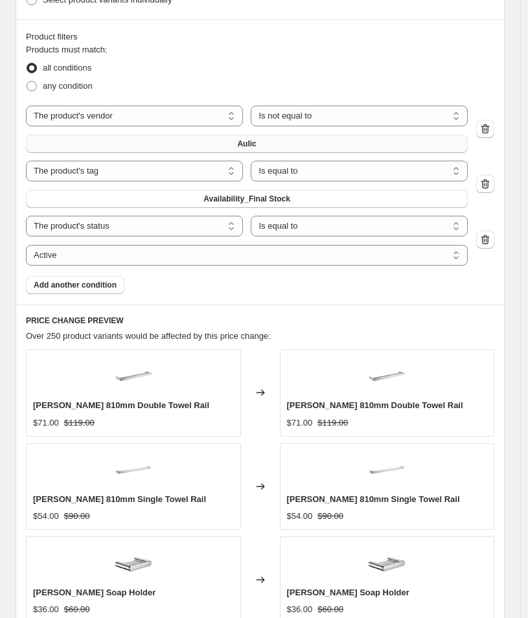
click at [225, 139] on button "Aulic" at bounding box center [247, 144] width 442 height 18
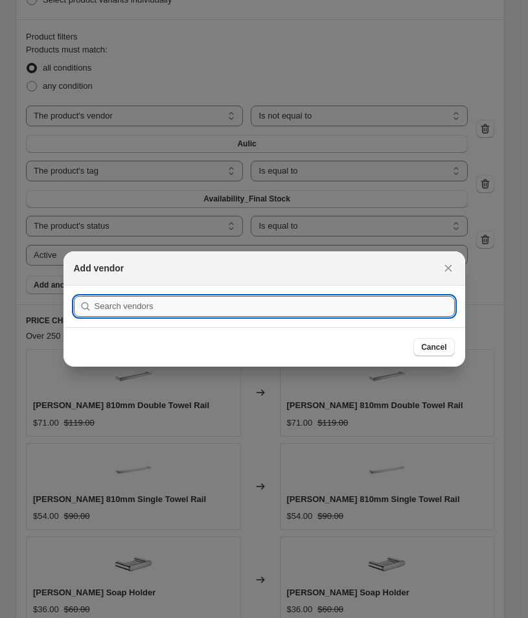
click at [223, 308] on input ":riq:" at bounding box center [275, 306] width 360 height 21
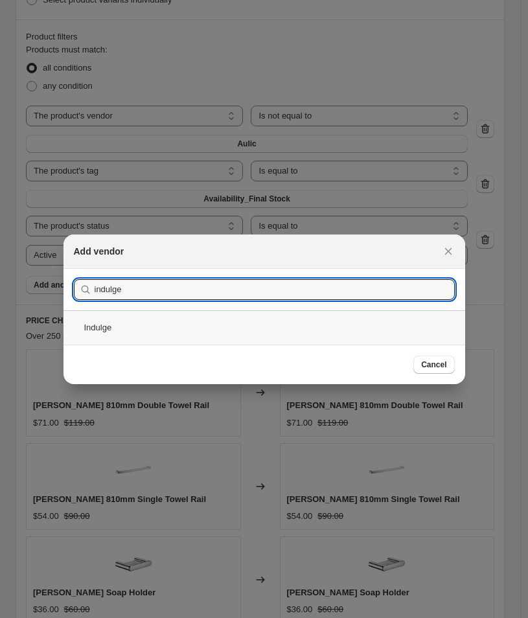
type input "indulge"
click at [98, 329] on div "Indulge" at bounding box center [264, 327] width 402 height 34
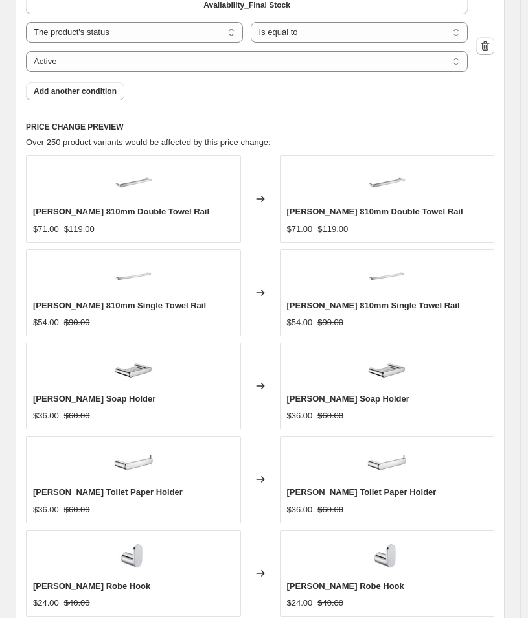
scroll to position [1310, 0]
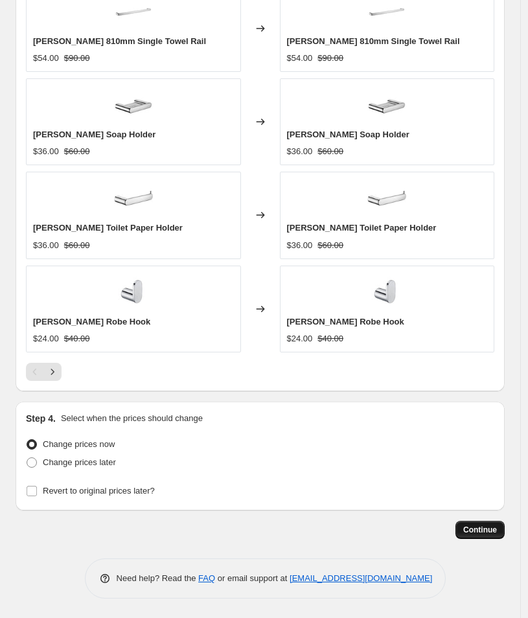
click at [486, 530] on span "Continue" at bounding box center [480, 530] width 34 height 10
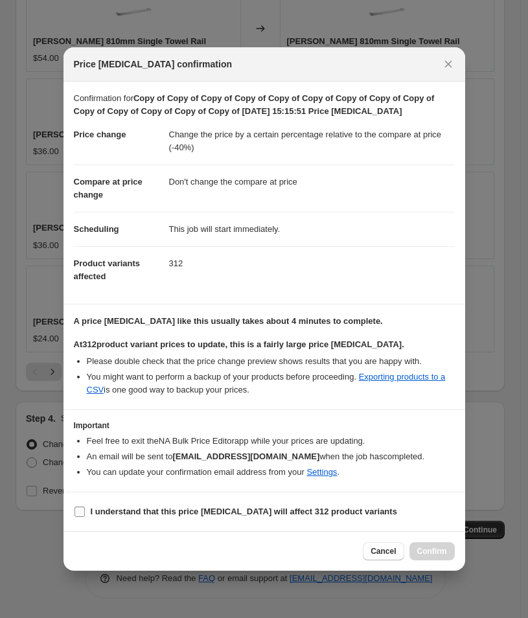
click at [152, 510] on b "I understand that this price [MEDICAL_DATA] will affect 312 product variants" at bounding box center [244, 512] width 306 height 10
click at [85, 510] on input "I understand that this price [MEDICAL_DATA] will affect 312 product variants" at bounding box center [79, 512] width 10 height 10
checkbox input "true"
click at [413, 552] on button "Confirm" at bounding box center [431, 551] width 45 height 18
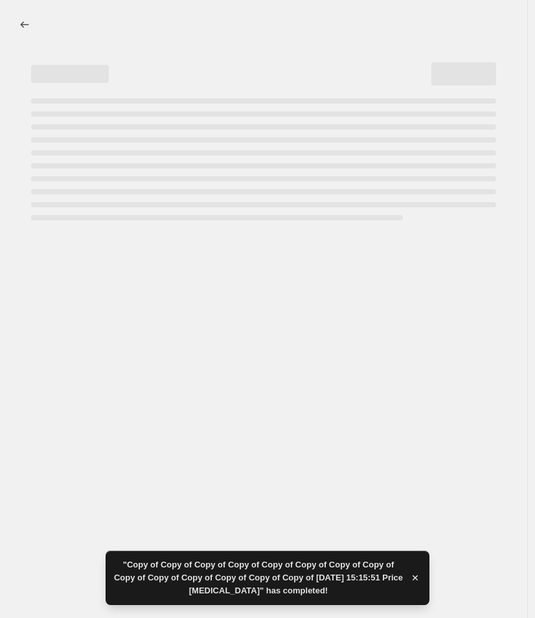
select select "pcap"
select select "no_change"
select select "vendor"
select select "not_equal"
select select "tag"
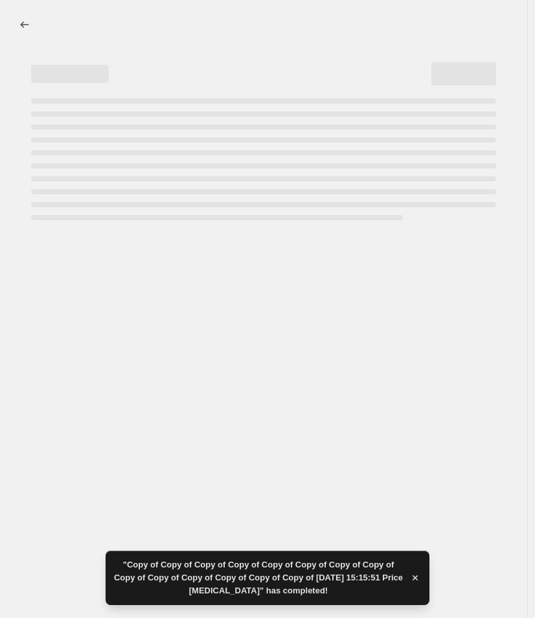
select select "product_status"
